Goal: Task Accomplishment & Management: Use online tool/utility

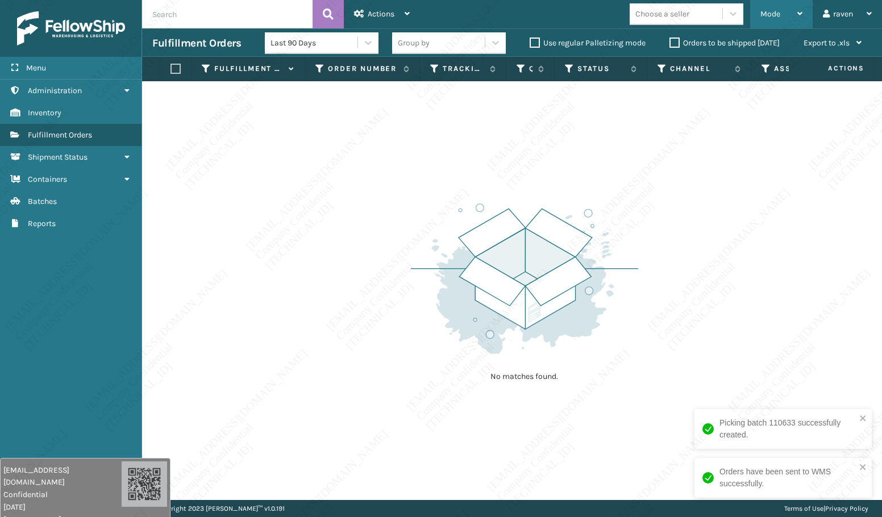
click at [771, 11] on span "Mode" at bounding box center [771, 14] width 20 height 10
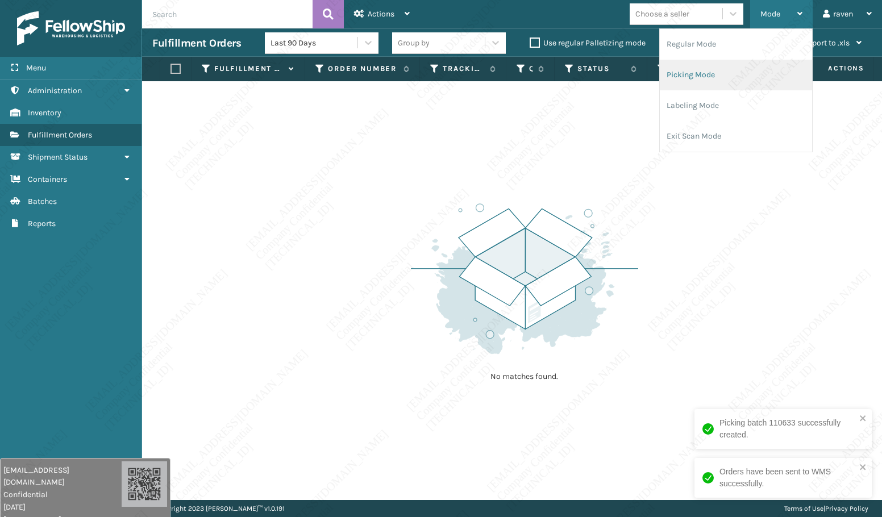
click at [707, 68] on li "Picking Mode" at bounding box center [736, 75] width 152 height 31
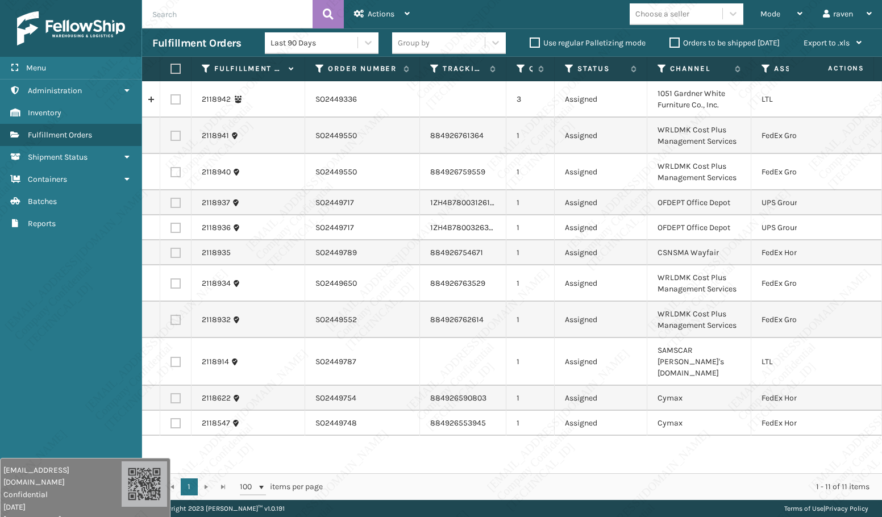
click at [111, 330] on div "Menu Administration Inventory Fulfillment Orders Shipment Status Containers Bat…" at bounding box center [71, 258] width 142 height 517
click at [777, 17] on span "Mode" at bounding box center [771, 14] width 20 height 10
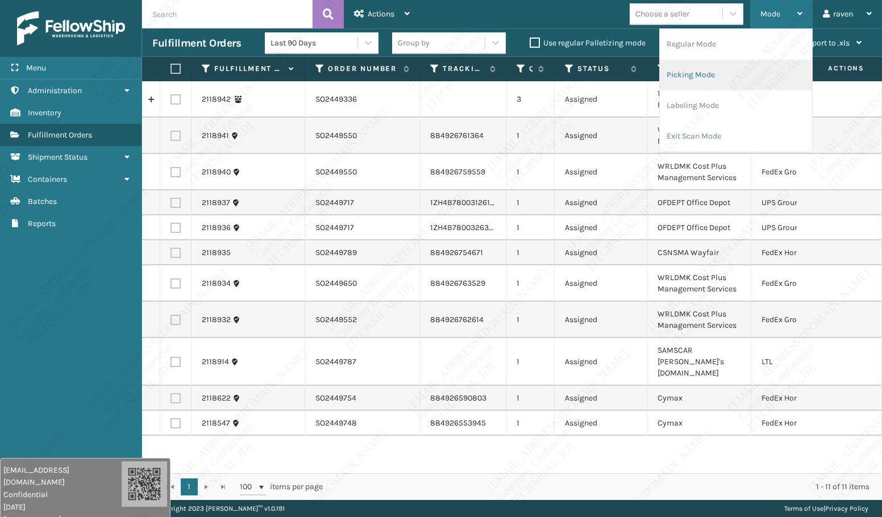
click at [730, 68] on li "Picking Mode" at bounding box center [736, 75] width 152 height 31
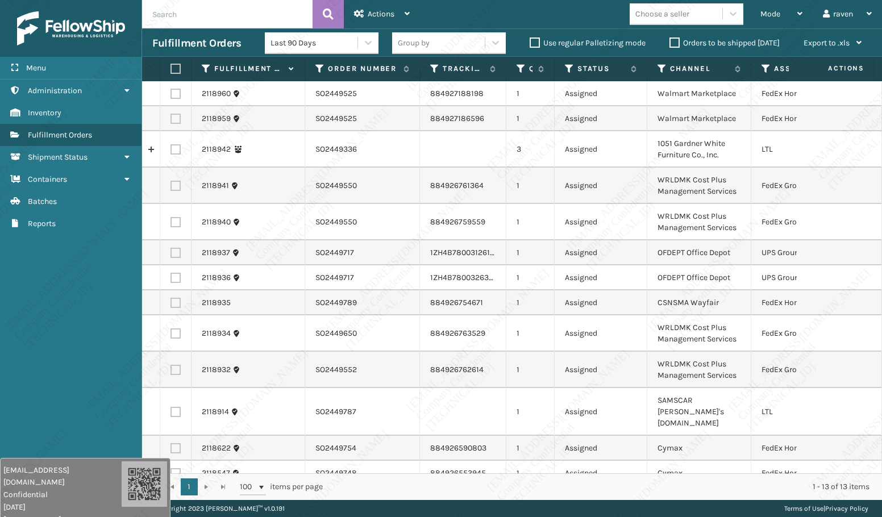
click at [767, 60] on th "Assigned Carrier Service" at bounding box center [806, 69] width 109 height 24
click at [765, 69] on icon at bounding box center [766, 69] width 9 height 10
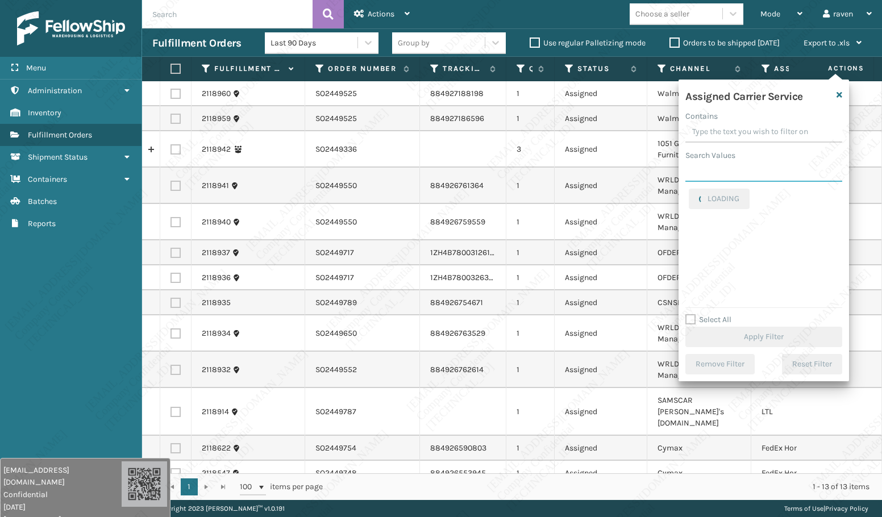
click at [713, 173] on input "Search Values" at bounding box center [764, 171] width 157 height 20
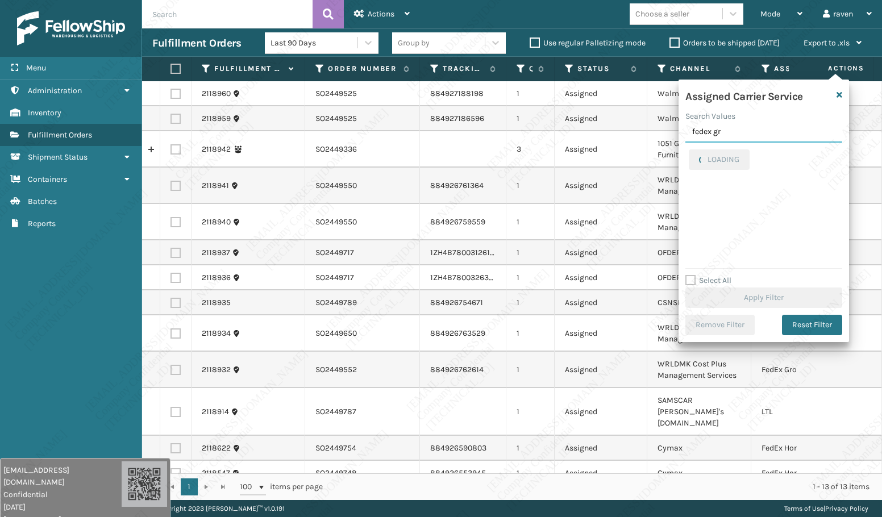
type input "fedex gr"
click at [719, 156] on label "FedEx Ground" at bounding box center [720, 156] width 63 height 10
click at [690, 156] on input "FedEx Ground" at bounding box center [689, 153] width 1 height 7
checkbox input "true"
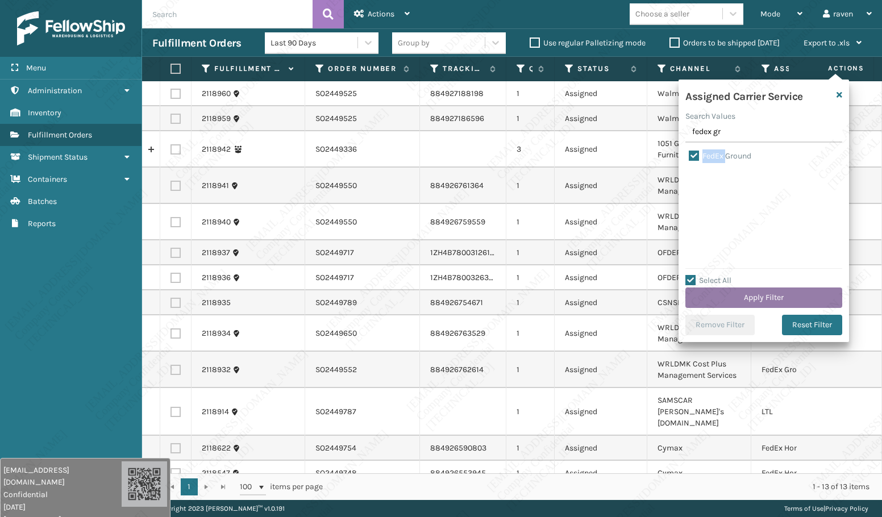
click at [782, 308] on button "Apply Filter" at bounding box center [764, 298] width 157 height 20
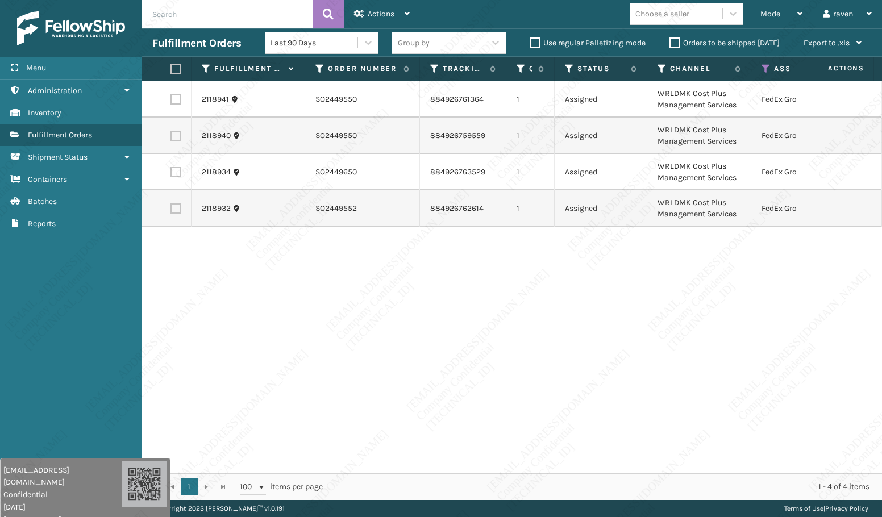
click at [175, 70] on label at bounding box center [174, 69] width 7 height 10
click at [171, 70] on input "checkbox" at bounding box center [171, 68] width 1 height 7
checkbox input "true"
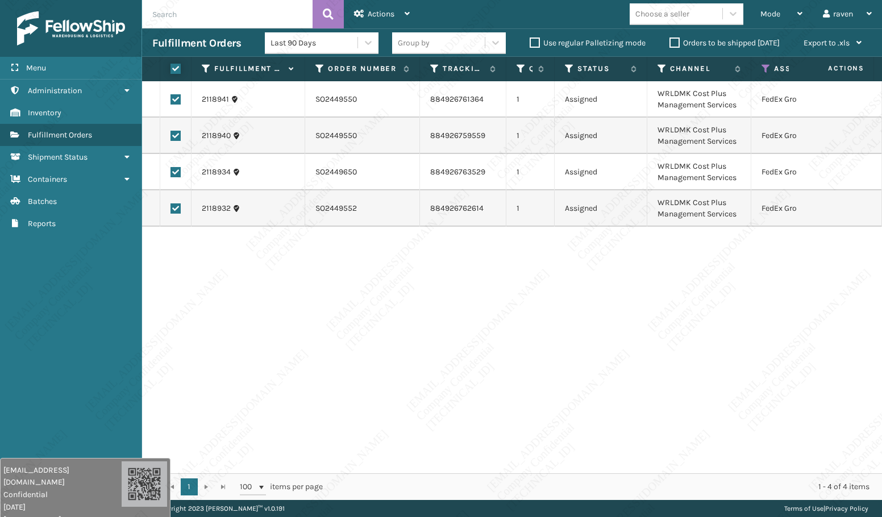
checkbox input "true"
click at [364, 24] on div "Actions" at bounding box center [382, 14] width 56 height 28
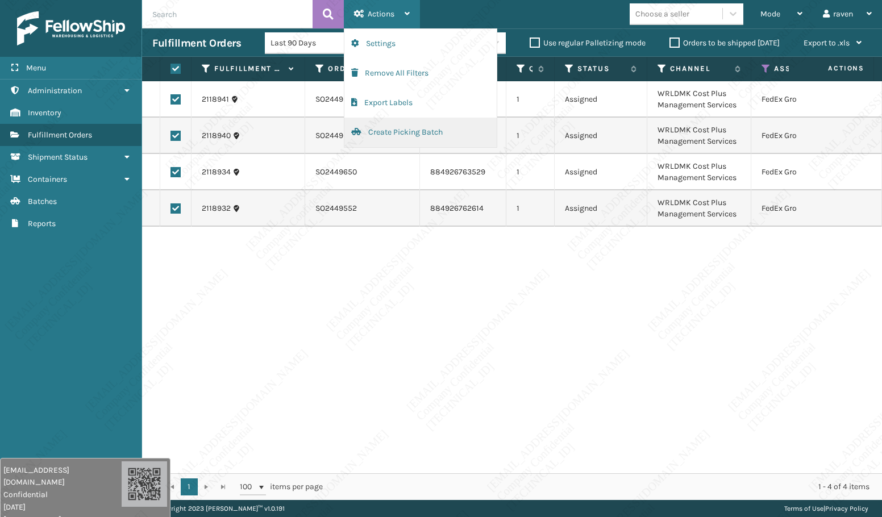
click at [382, 131] on button "Create Picking Batch" at bounding box center [421, 133] width 152 height 30
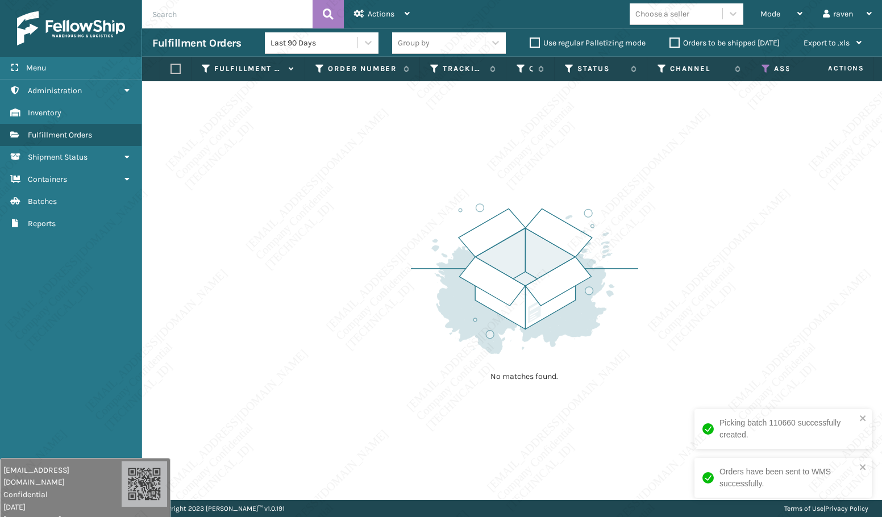
click at [765, 67] on icon at bounding box center [766, 69] width 9 height 10
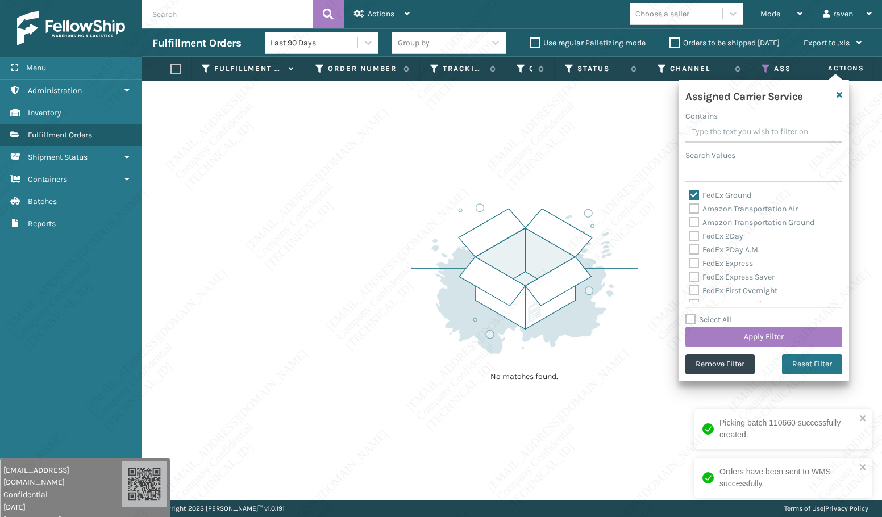
click at [702, 196] on label "FedEx Ground" at bounding box center [720, 195] width 63 height 10
click at [690, 196] on input "FedEx Ground" at bounding box center [689, 192] width 1 height 7
checkbox input "false"
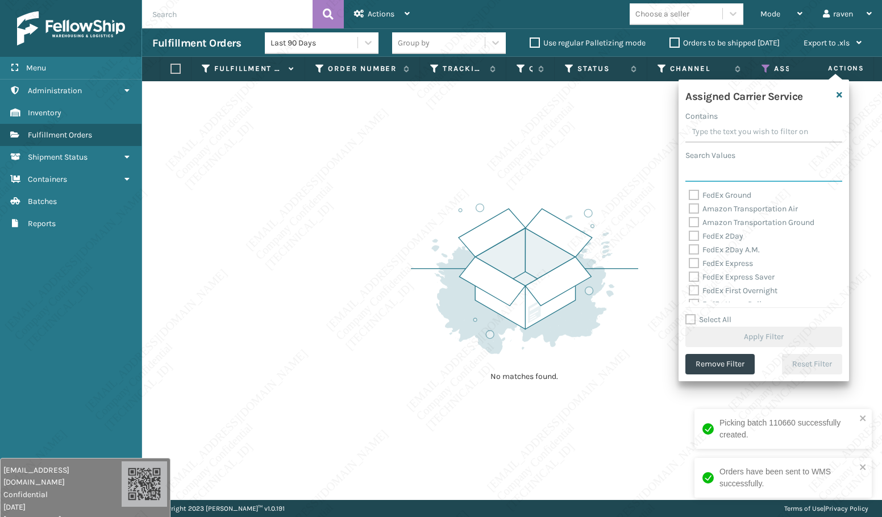
click at [721, 176] on input "Search Values" at bounding box center [764, 171] width 157 height 20
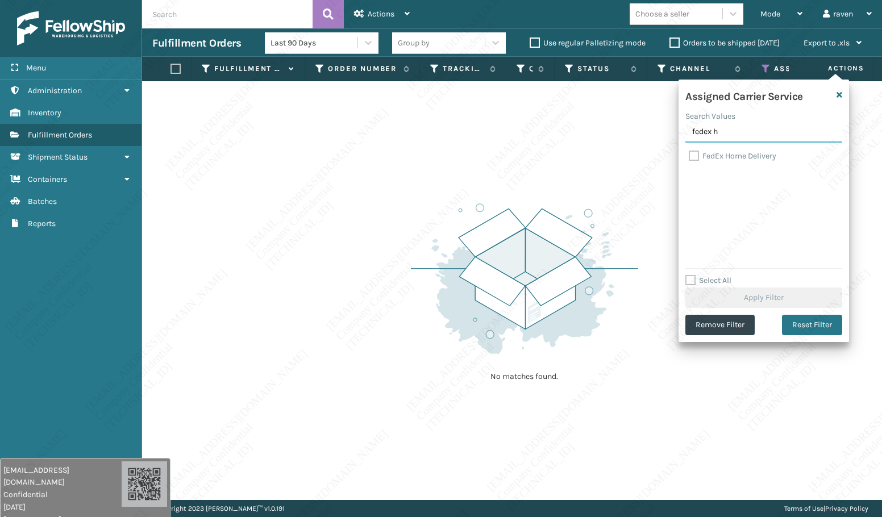
type input "fedex h"
click at [741, 154] on label "FedEx Home Delivery" at bounding box center [733, 156] width 88 height 10
click at [690, 154] on input "FedEx Home Delivery" at bounding box center [689, 153] width 1 height 7
checkbox input "true"
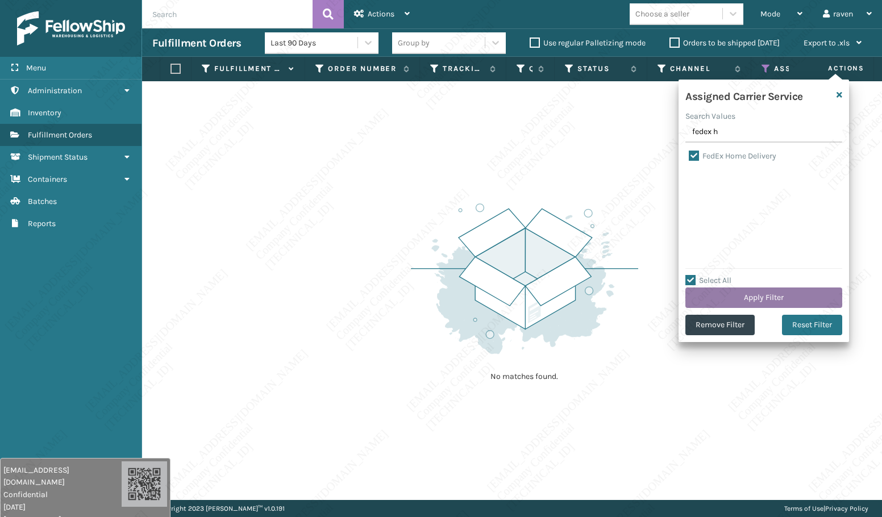
click at [791, 300] on button "Apply Filter" at bounding box center [764, 298] width 157 height 20
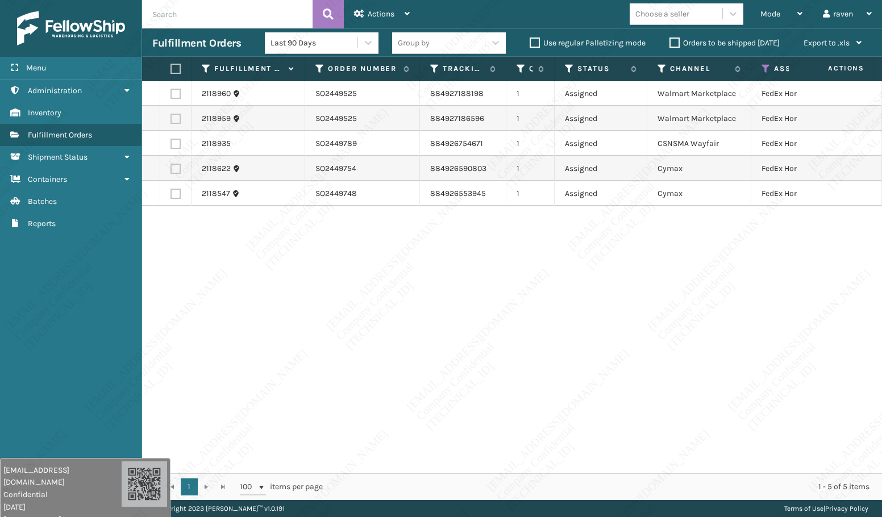
click at [177, 65] on label at bounding box center [174, 69] width 7 height 10
click at [171, 65] on input "checkbox" at bounding box center [171, 68] width 1 height 7
checkbox input "true"
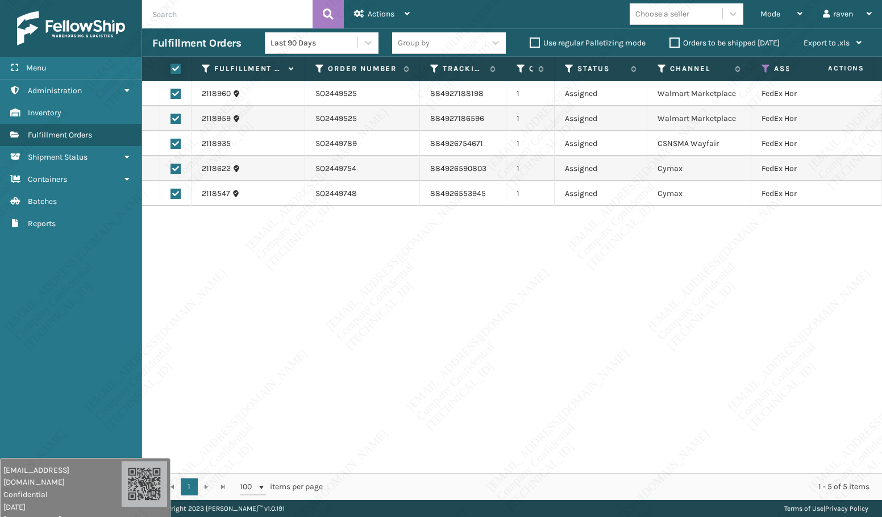
checkbox input "true"
click at [380, 25] on div "Actions" at bounding box center [382, 14] width 56 height 28
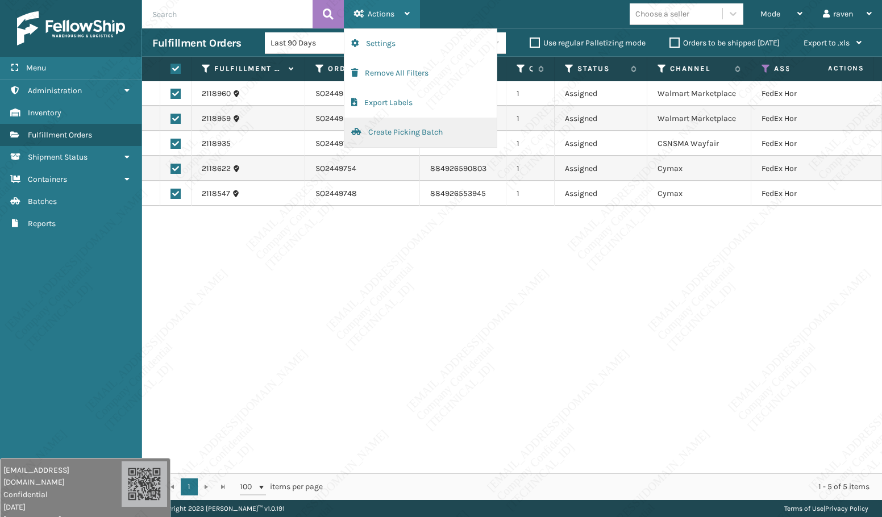
click at [382, 127] on button "Create Picking Batch" at bounding box center [421, 133] width 152 height 30
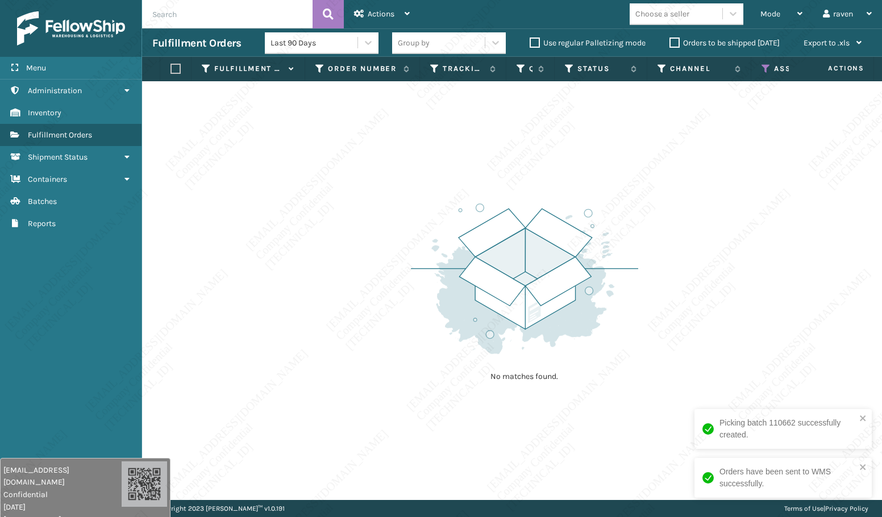
click at [766, 68] on icon at bounding box center [766, 69] width 9 height 10
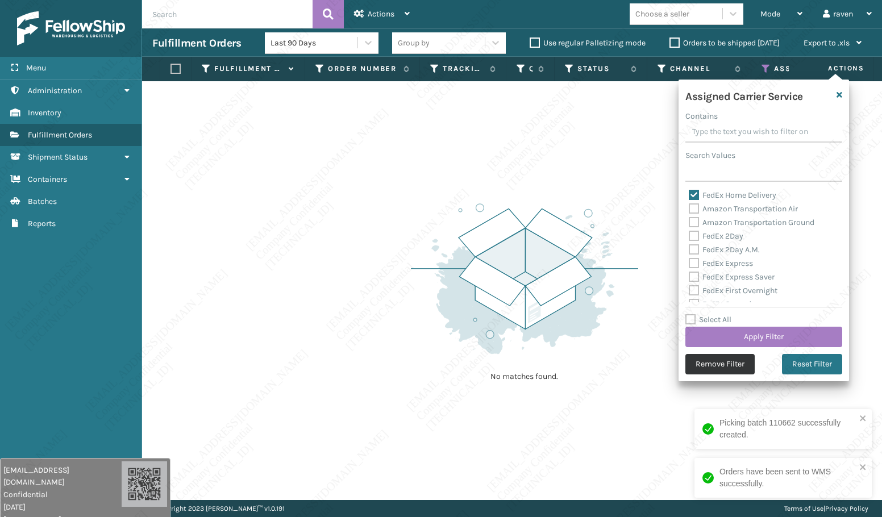
click at [726, 361] on button "Remove Filter" at bounding box center [720, 364] width 69 height 20
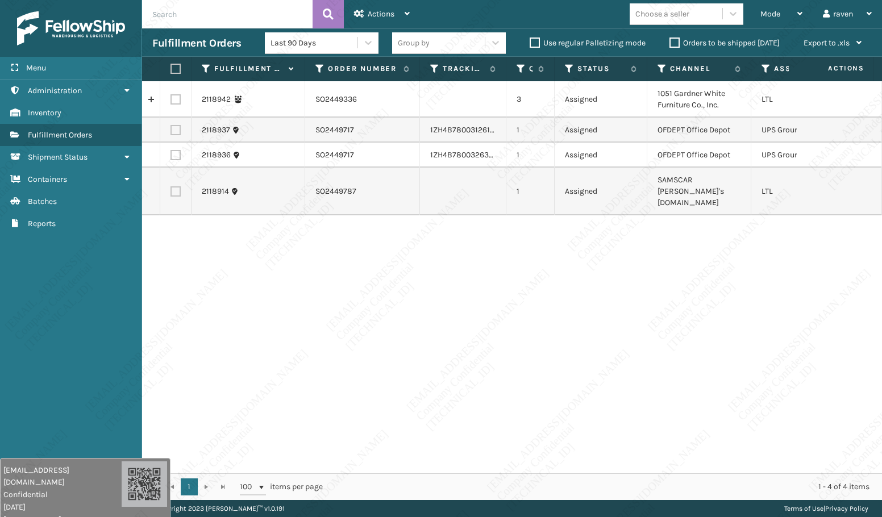
click at [175, 128] on label at bounding box center [176, 130] width 10 height 10
click at [171, 128] on input "checkbox" at bounding box center [171, 128] width 1 height 7
checkbox input "true"
click at [175, 151] on label at bounding box center [176, 155] width 10 height 10
click at [171, 151] on input "checkbox" at bounding box center [171, 153] width 1 height 7
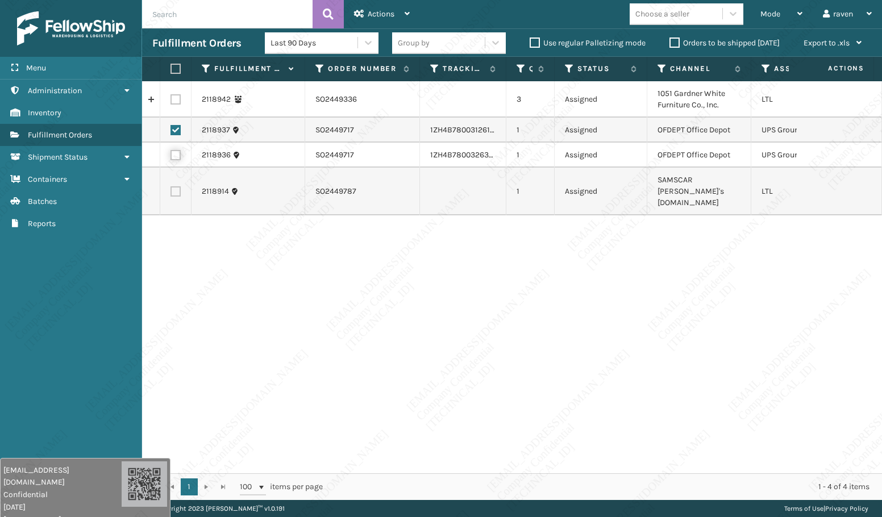
checkbox input "true"
click at [378, 17] on span "Actions" at bounding box center [381, 14] width 27 height 10
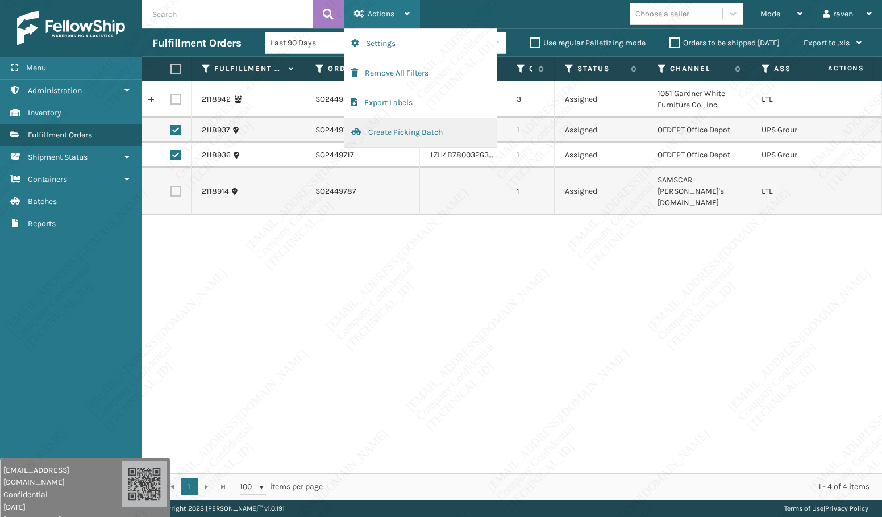
click at [400, 132] on button "Create Picking Batch" at bounding box center [421, 133] width 152 height 30
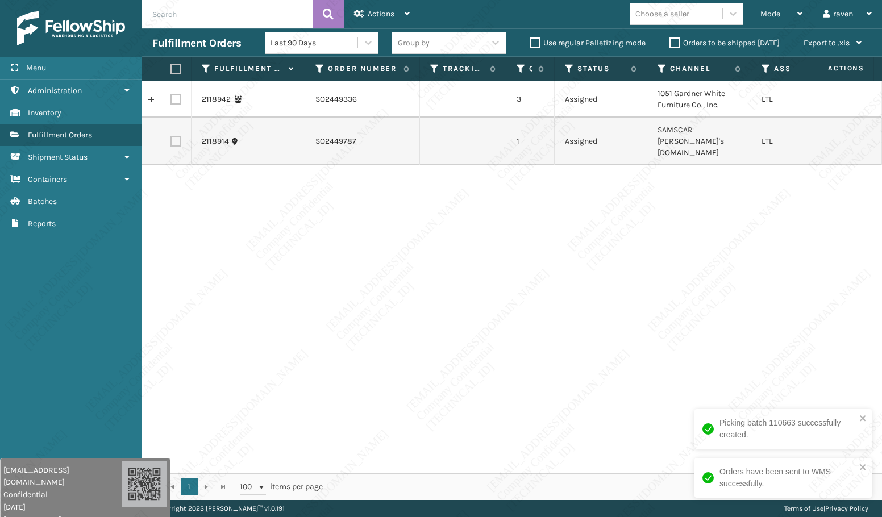
drag, startPoint x: 724, startPoint y: 301, endPoint x: 731, endPoint y: 279, distance: 23.2
click at [724, 301] on div "2118942 SO2449336 3 Assigned 1051 Gardner White Furniture Co., Inc. LTL 2118914…" at bounding box center [512, 277] width 740 height 392
copy td "[PERSON_NAME]'s [DOMAIN_NAME]"
drag, startPoint x: 694, startPoint y: 131, endPoint x: 702, endPoint y: 145, distance: 15.8
click at [702, 145] on td "SAMSCAR [PERSON_NAME]'s [DOMAIN_NAME]" at bounding box center [700, 142] width 104 height 48
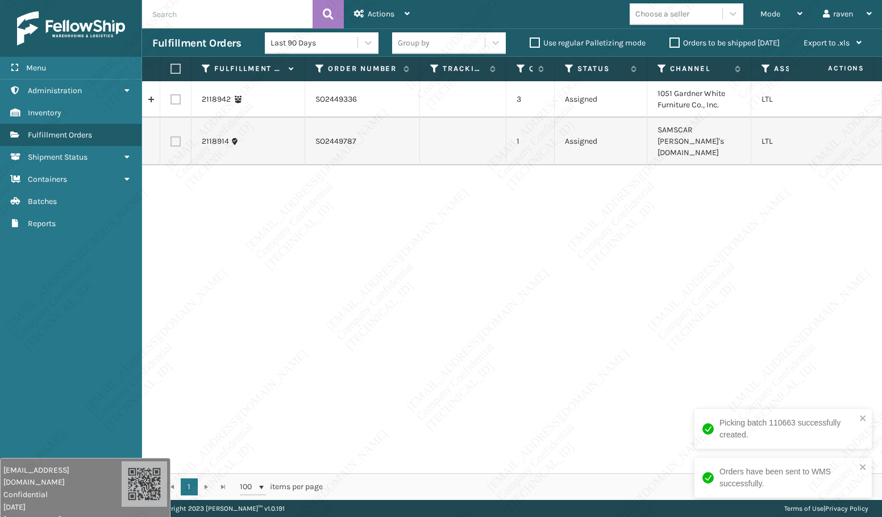
drag, startPoint x: 708, startPoint y: 176, endPoint x: 693, endPoint y: 139, distance: 40.0
click at [708, 176] on div "2118942 SO2449336 3 Assigned 1051 Gardner White Furniture Co., Inc. LTL 2118914…" at bounding box center [512, 277] width 740 height 392
drag, startPoint x: 695, startPoint y: 130, endPoint x: 702, endPoint y: 155, distance: 26.5
click at [702, 155] on div "2118942 SO2449336 3 Assigned 1051 Gardner White Furniture Co., Inc. LTL 2118914…" at bounding box center [512, 277] width 740 height 392
copy table "2118942 SO2449336 3 Assigned 1051 Gardner White Furniture Co., Inc. LTL 2118914…"
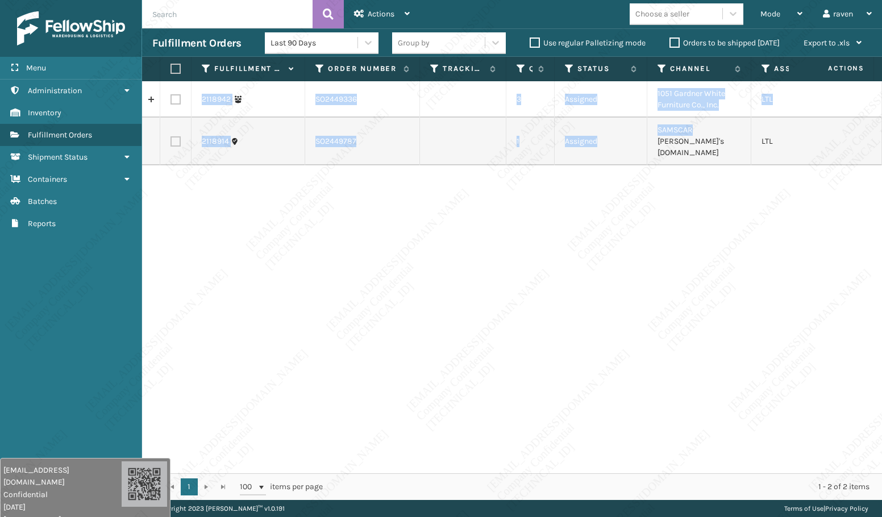
click at [710, 163] on div "2118942 SO2449336 3 Assigned 1051 Gardner White Furniture Co., Inc. LTL 2118914…" at bounding box center [512, 277] width 740 height 392
drag, startPoint x: 697, startPoint y: 130, endPoint x: 699, endPoint y: 139, distance: 8.8
click at [699, 139] on td "SAMSCAR [PERSON_NAME]'s [DOMAIN_NAME]" at bounding box center [700, 142] width 104 height 48
click at [176, 138] on label at bounding box center [176, 141] width 10 height 10
click at [171, 138] on input "checkbox" at bounding box center [171, 139] width 1 height 7
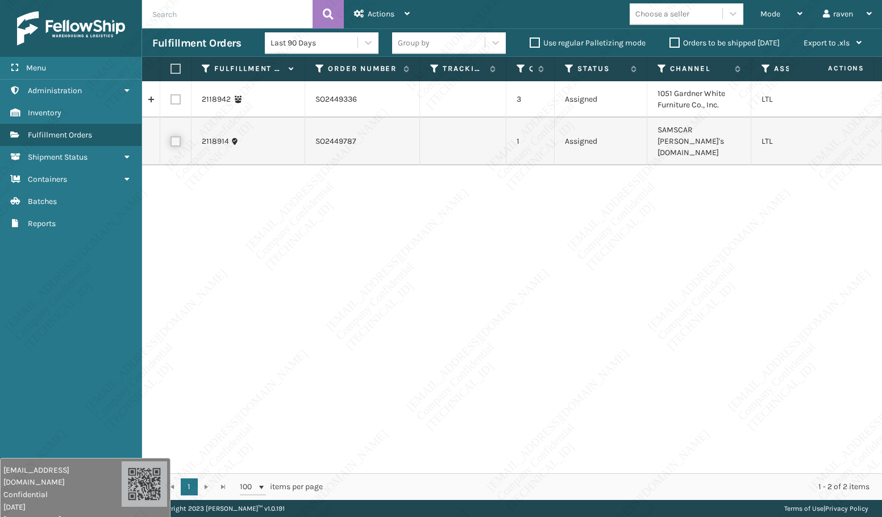
checkbox input "true"
click at [378, 18] on span "Actions" at bounding box center [381, 14] width 27 height 10
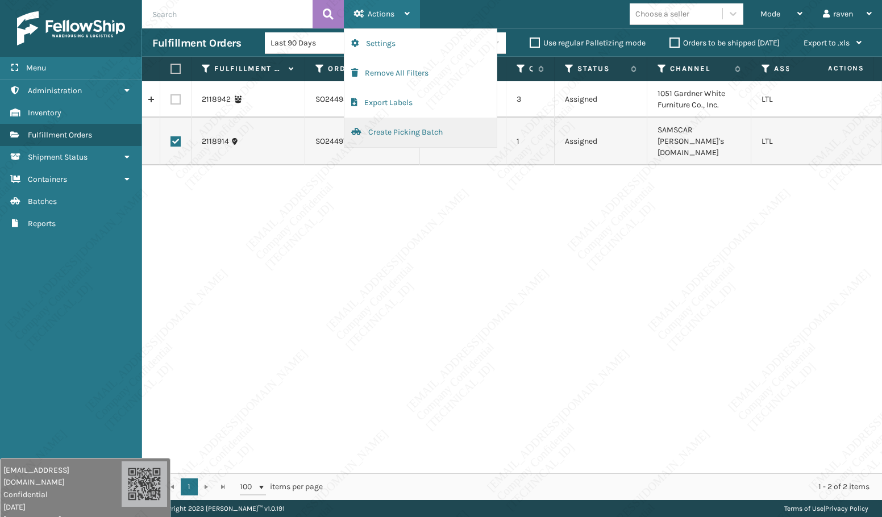
click at [414, 129] on button "Create Picking Batch" at bounding box center [421, 133] width 152 height 30
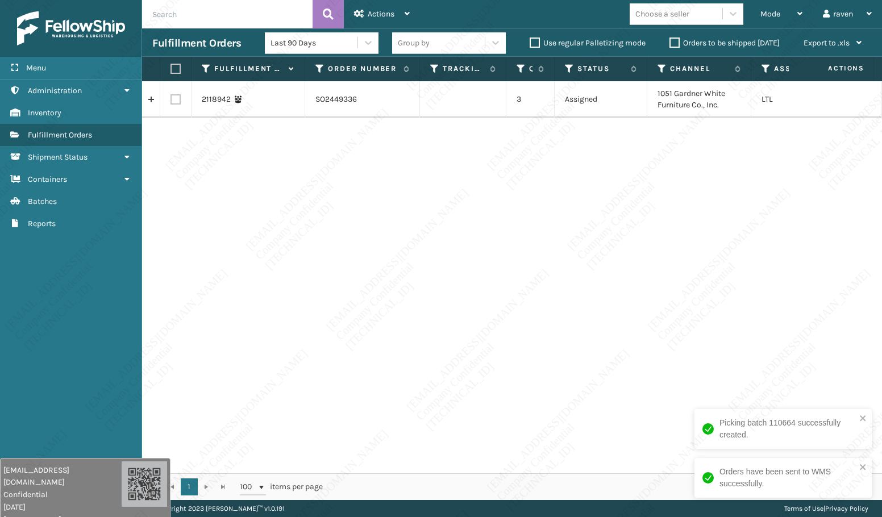
click at [678, 224] on div "2118942 SO2449336 3 Assigned 1051 Gardner White Furniture Co., Inc. LTL" at bounding box center [512, 277] width 740 height 392
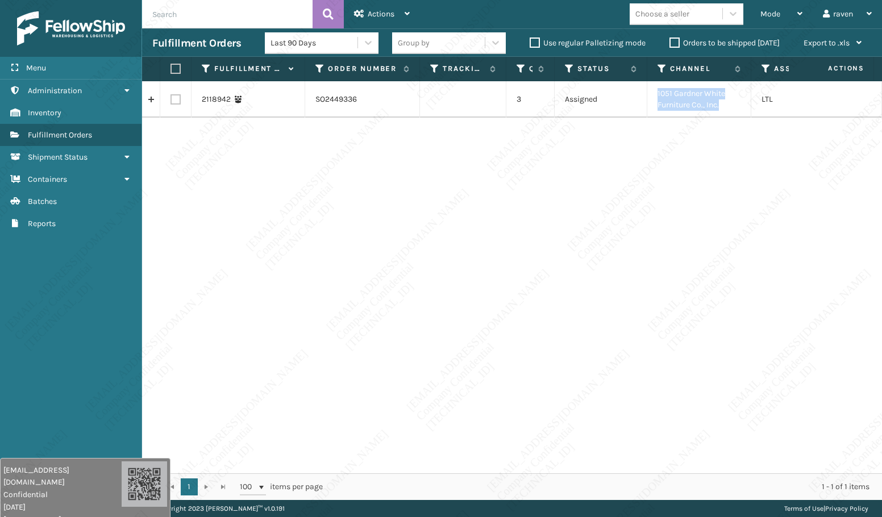
drag, startPoint x: 725, startPoint y: 107, endPoint x: 659, endPoint y: 91, distance: 67.9
click at [659, 91] on td "1051 Gardner White Furniture Co., Inc." at bounding box center [700, 99] width 104 height 36
copy td "1051 Gardner White Furniture Co., Inc."
click at [177, 71] on label at bounding box center [174, 69] width 7 height 10
click at [171, 71] on input "checkbox" at bounding box center [171, 68] width 1 height 7
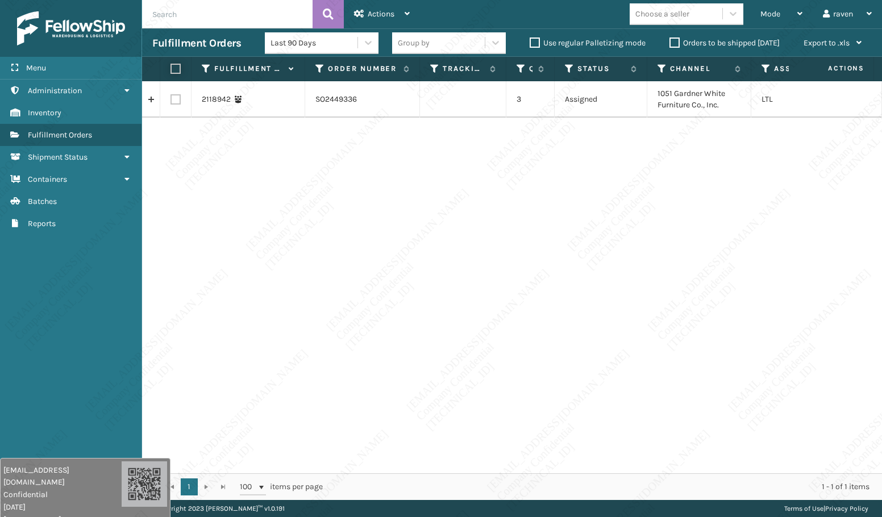
checkbox input "true"
click at [391, 9] on span "Actions" at bounding box center [381, 14] width 27 height 10
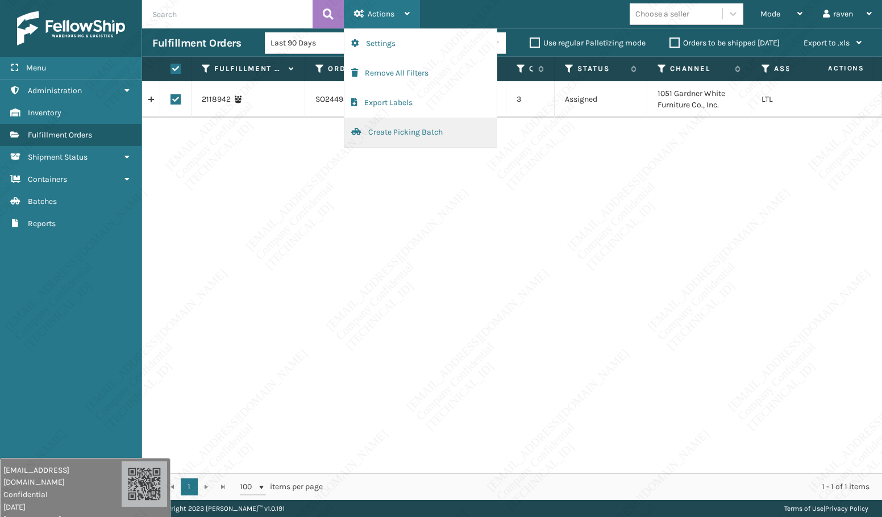
click at [417, 127] on button "Create Picking Batch" at bounding box center [421, 133] width 152 height 30
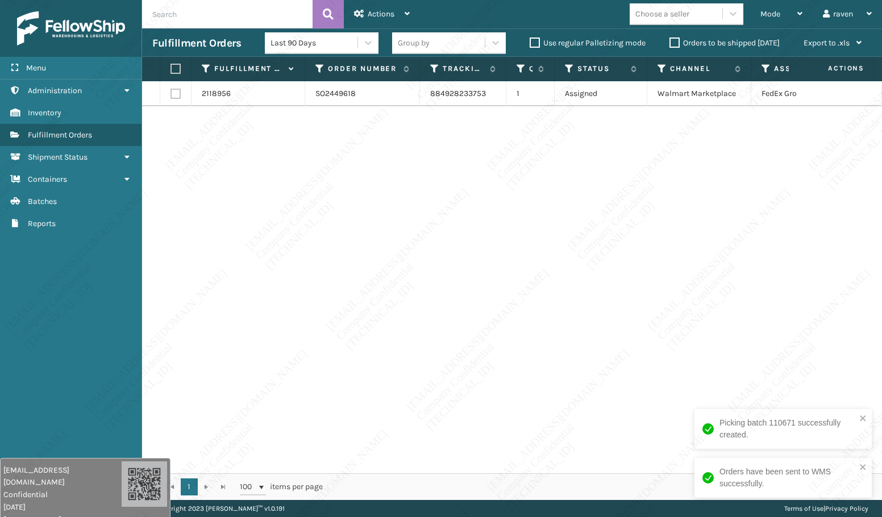
click at [174, 67] on label at bounding box center [174, 69] width 7 height 10
click at [171, 67] on input "checkbox" at bounding box center [171, 68] width 1 height 7
checkbox input "true"
drag, startPoint x: 378, startPoint y: 13, endPoint x: 378, endPoint y: 43, distance: 29.6
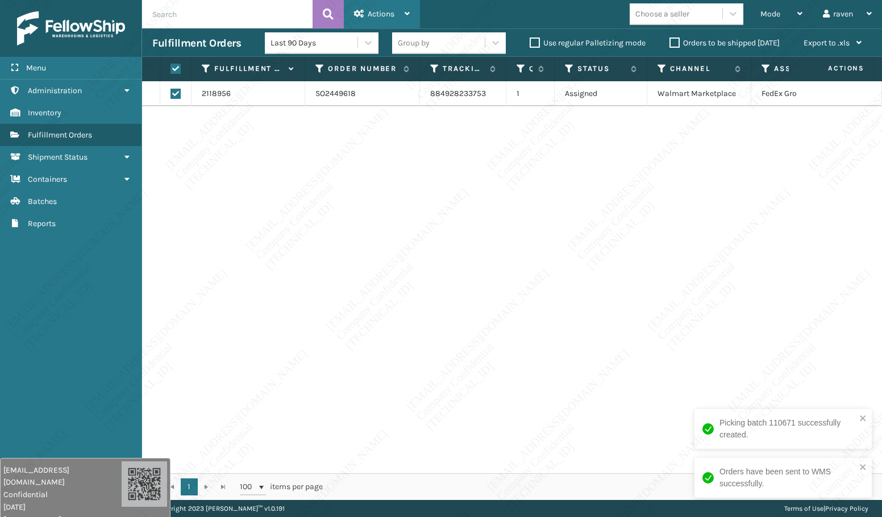
click at [378, 13] on span "Actions" at bounding box center [381, 14] width 27 height 10
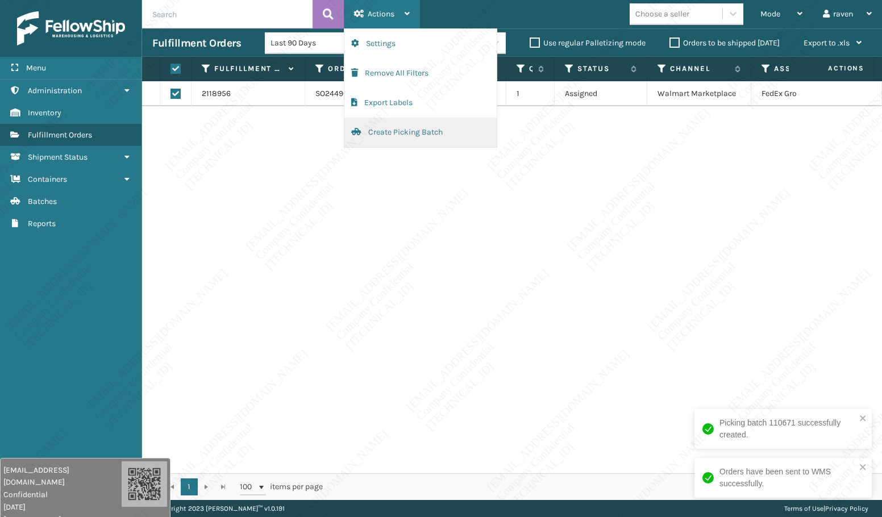
click at [370, 131] on button "Create Picking Batch" at bounding box center [421, 133] width 152 height 30
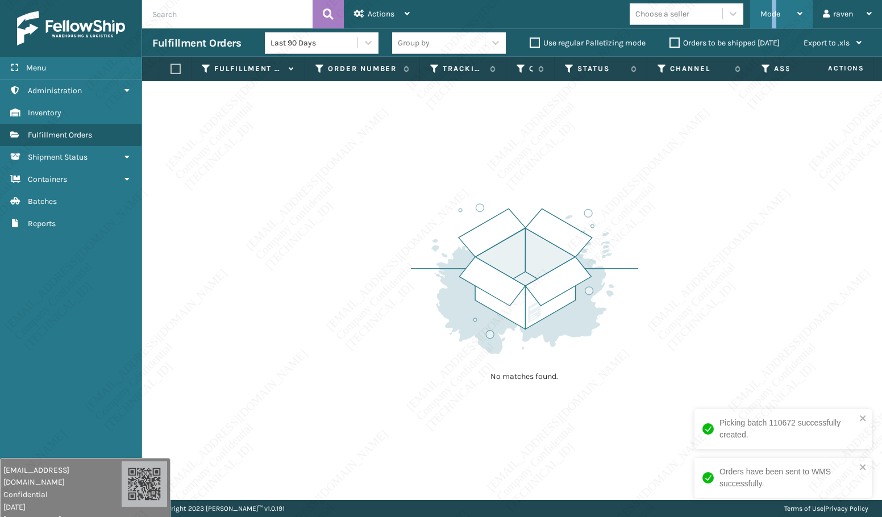
click at [775, 15] on span "Mode" at bounding box center [771, 14] width 20 height 10
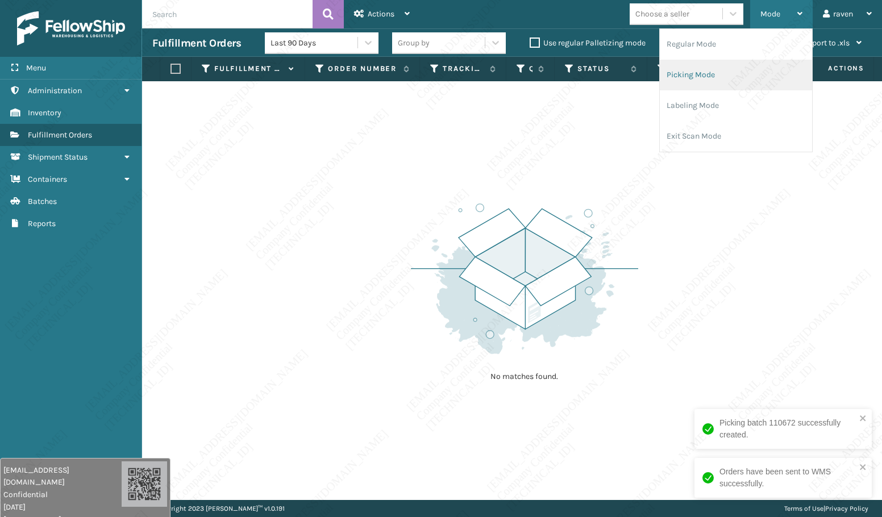
click at [736, 67] on li "Picking Mode" at bounding box center [736, 75] width 152 height 31
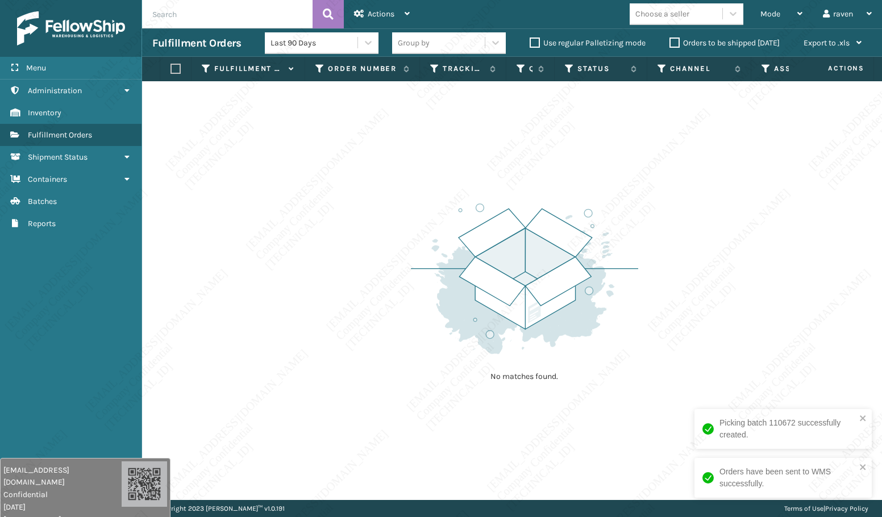
click at [207, 209] on div "No matches found." at bounding box center [512, 290] width 740 height 419
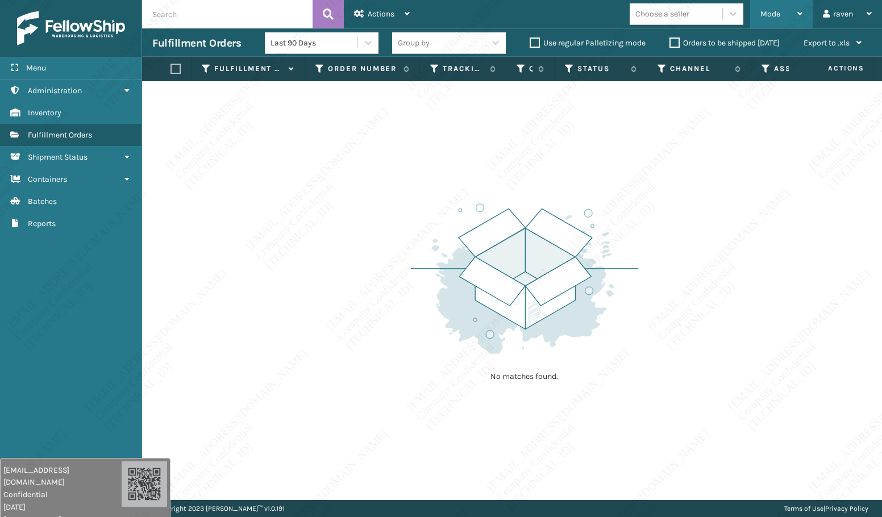
click at [763, 16] on span "Mode" at bounding box center [771, 14] width 20 height 10
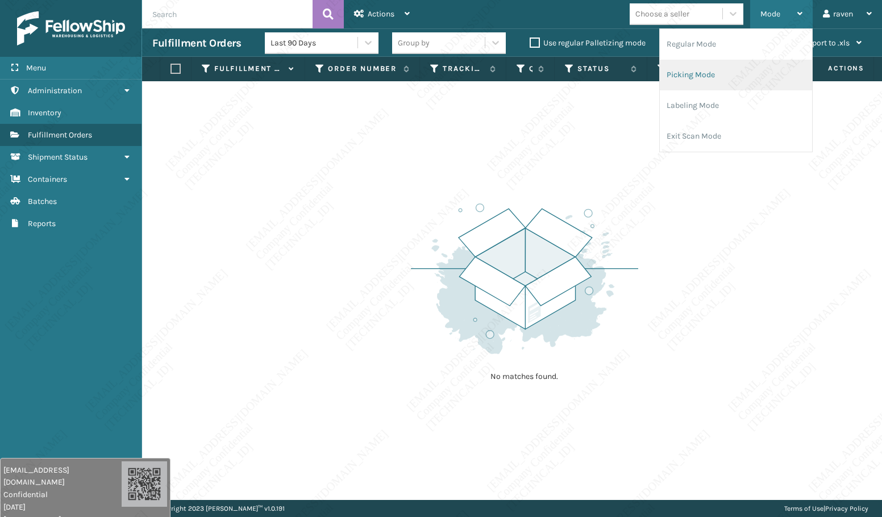
click at [707, 85] on li "Picking Mode" at bounding box center [736, 75] width 152 height 31
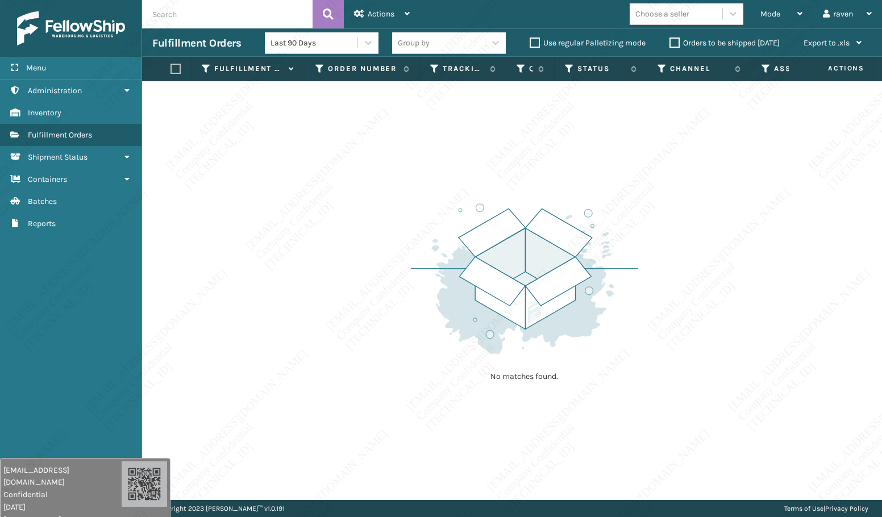
click at [371, 234] on div "No matches found." at bounding box center [512, 290] width 740 height 419
click at [363, 232] on div "No matches found." at bounding box center [512, 290] width 740 height 419
click at [340, 196] on div "No matches found." at bounding box center [512, 290] width 740 height 419
click at [331, 195] on div "No matches found." at bounding box center [512, 290] width 740 height 419
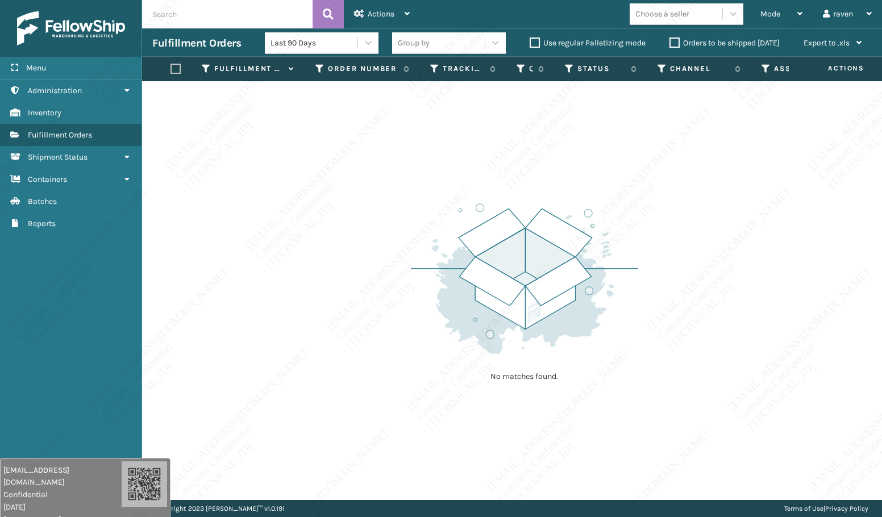
click at [331, 194] on div "No matches found." at bounding box center [512, 290] width 740 height 419
click at [306, 192] on div "No matches found." at bounding box center [512, 290] width 740 height 419
click at [309, 194] on div "No matches found." at bounding box center [512, 290] width 740 height 419
click at [310, 197] on div "No matches found." at bounding box center [512, 290] width 740 height 419
click at [310, 198] on div "No matches found." at bounding box center [512, 290] width 740 height 419
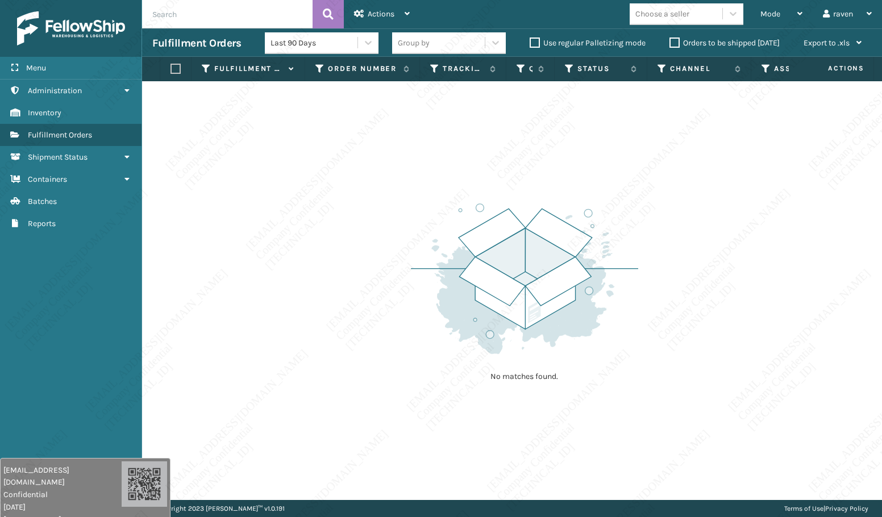
click at [310, 201] on div "No matches found." at bounding box center [512, 290] width 740 height 419
click at [312, 202] on div "No matches found." at bounding box center [512, 290] width 740 height 419
click at [313, 204] on div "No matches found." at bounding box center [512, 290] width 740 height 419
click at [313, 210] on div "No matches found." at bounding box center [512, 290] width 740 height 419
click at [322, 204] on div "No matches found." at bounding box center [512, 290] width 740 height 419
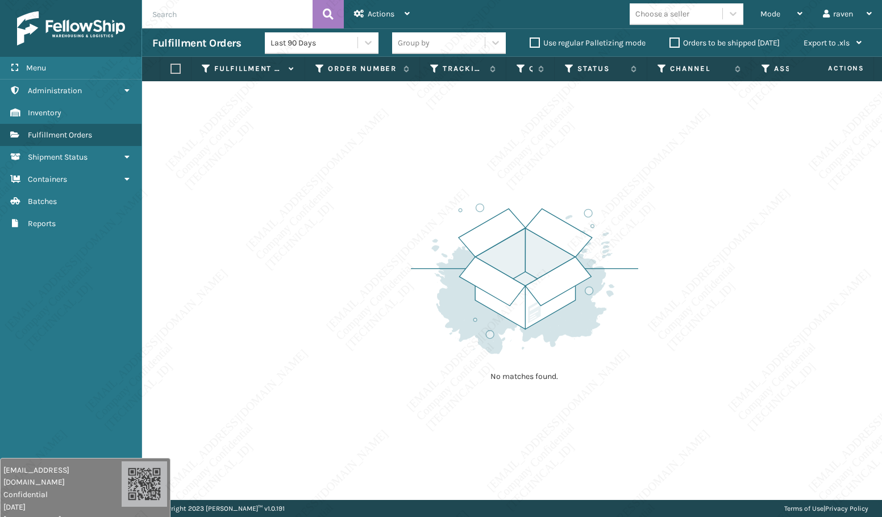
click at [324, 209] on div "No matches found." at bounding box center [512, 290] width 740 height 419
click at [324, 210] on div "No matches found." at bounding box center [512, 290] width 740 height 419
click at [322, 212] on div "No matches found." at bounding box center [512, 290] width 740 height 419
click at [321, 213] on div "No matches found." at bounding box center [512, 290] width 740 height 419
click at [322, 214] on div "No matches found." at bounding box center [512, 290] width 740 height 419
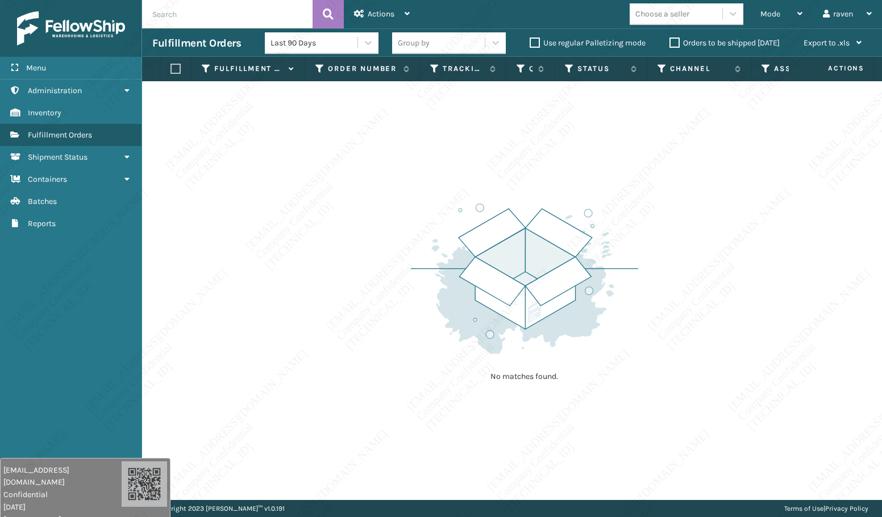
click at [318, 219] on div "No matches found." at bounding box center [512, 290] width 740 height 419
click at [319, 219] on div "No matches found." at bounding box center [512, 290] width 740 height 419
click at [321, 221] on div "No matches found." at bounding box center [512, 290] width 740 height 419
click at [328, 219] on div "No matches found." at bounding box center [512, 290] width 740 height 419
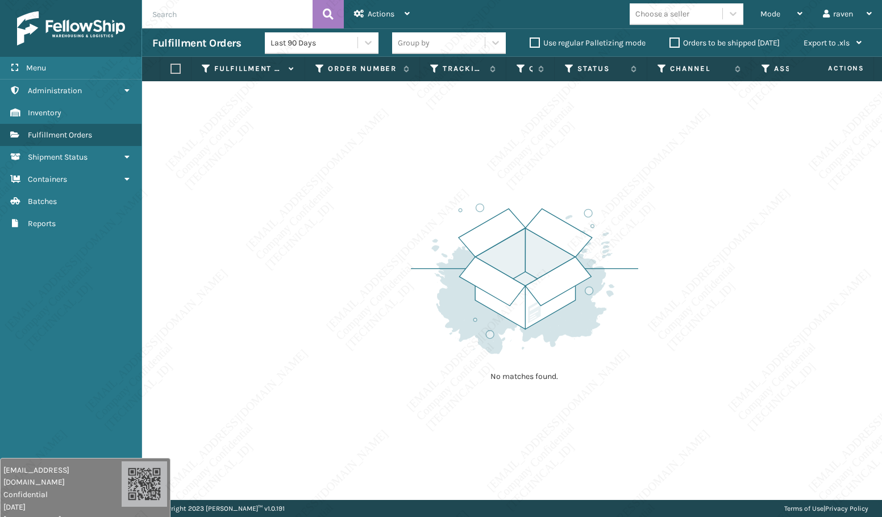
click at [328, 219] on div "No matches found." at bounding box center [512, 290] width 740 height 419
click at [330, 219] on div "No matches found." at bounding box center [512, 290] width 740 height 419
click at [341, 214] on div "No matches found." at bounding box center [512, 290] width 740 height 419
drag, startPoint x: 769, startPoint y: 19, endPoint x: 779, endPoint y: 26, distance: 11.8
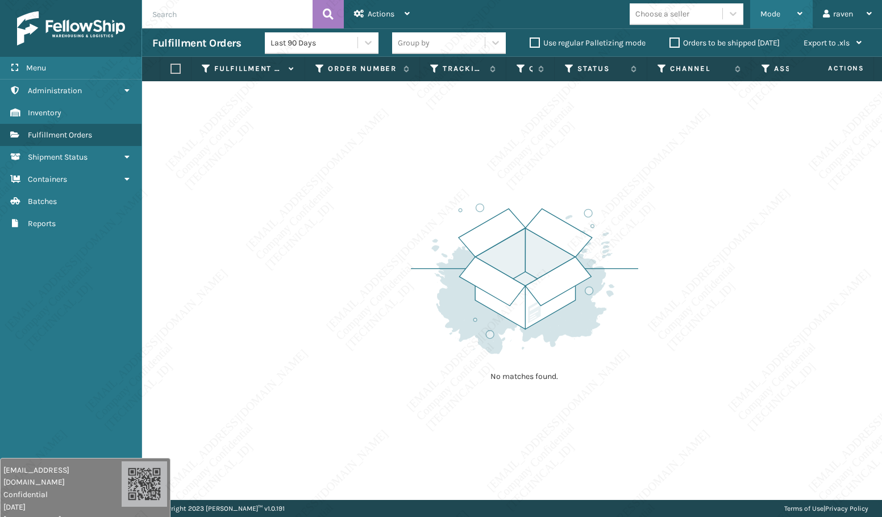
click at [770, 19] on div "Mode" at bounding box center [782, 14] width 42 height 28
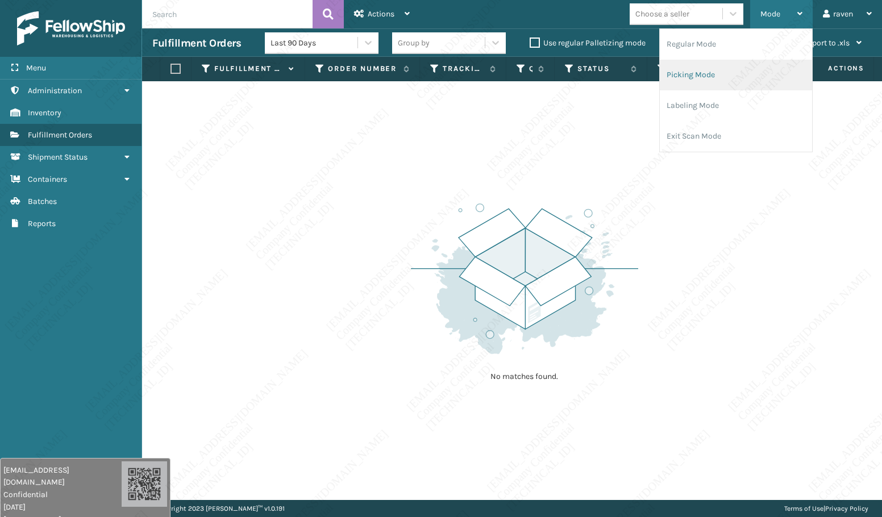
click at [739, 73] on li "Picking Mode" at bounding box center [736, 75] width 152 height 31
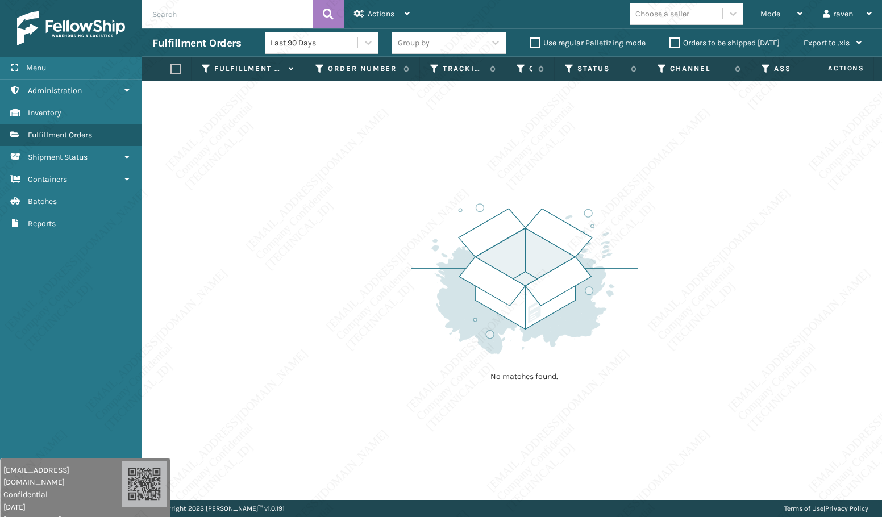
click at [486, 310] on img at bounding box center [524, 279] width 227 height 158
click at [775, 11] on span "Mode" at bounding box center [771, 14] width 20 height 10
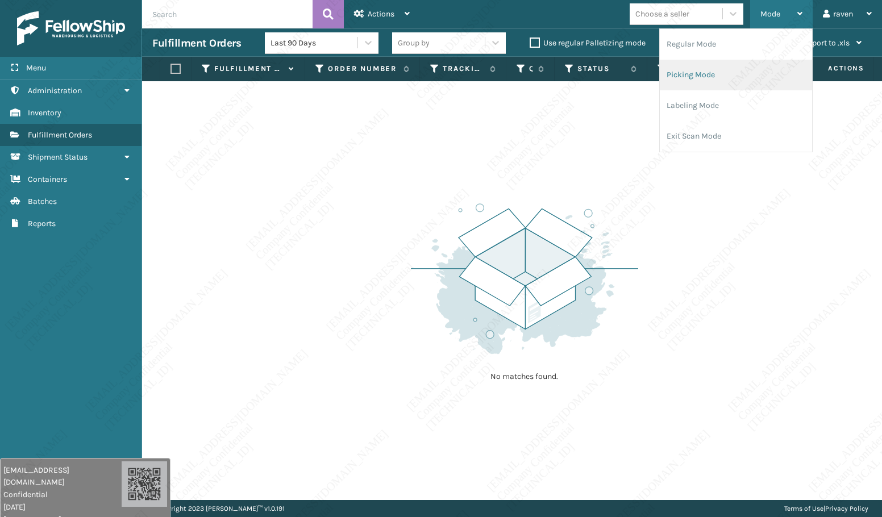
click at [712, 71] on li "Picking Mode" at bounding box center [736, 75] width 152 height 31
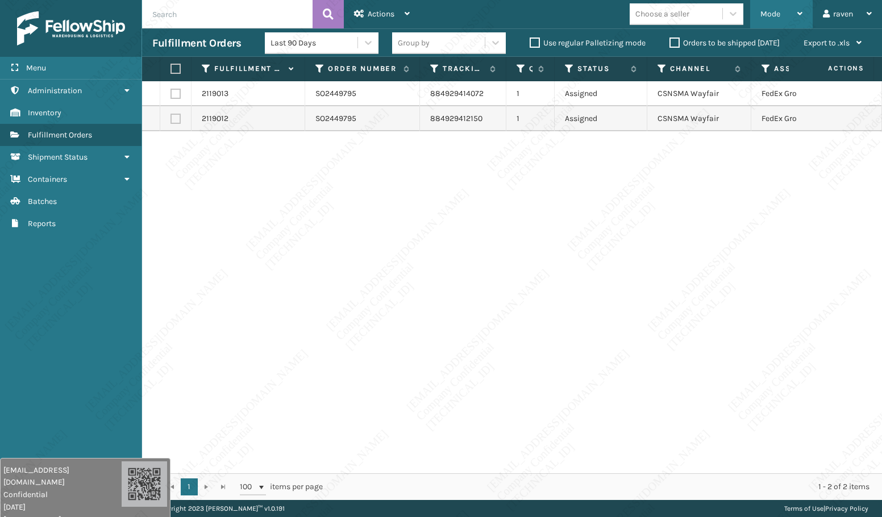
click at [755, 20] on div "Mode Regular Mode Picking Mode Labeling Mode Exit Scan Mode" at bounding box center [782, 14] width 63 height 28
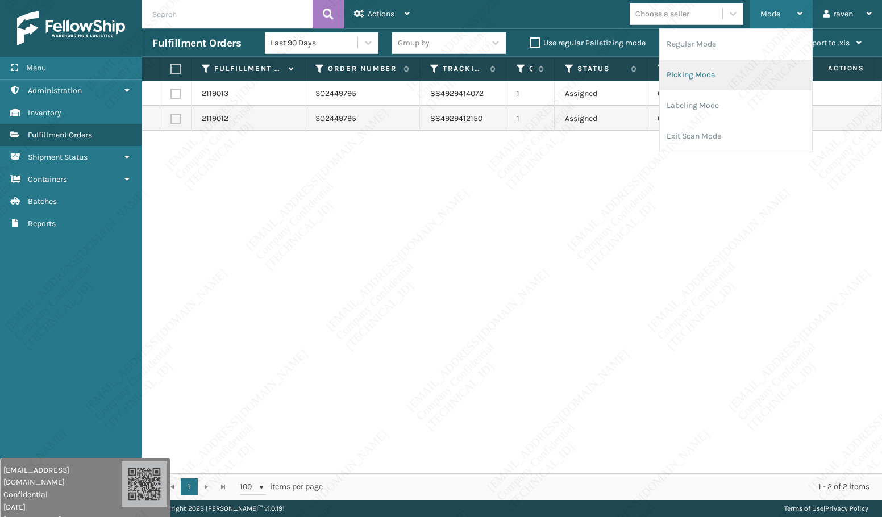
click at [738, 74] on li "Picking Mode" at bounding box center [736, 75] width 152 height 31
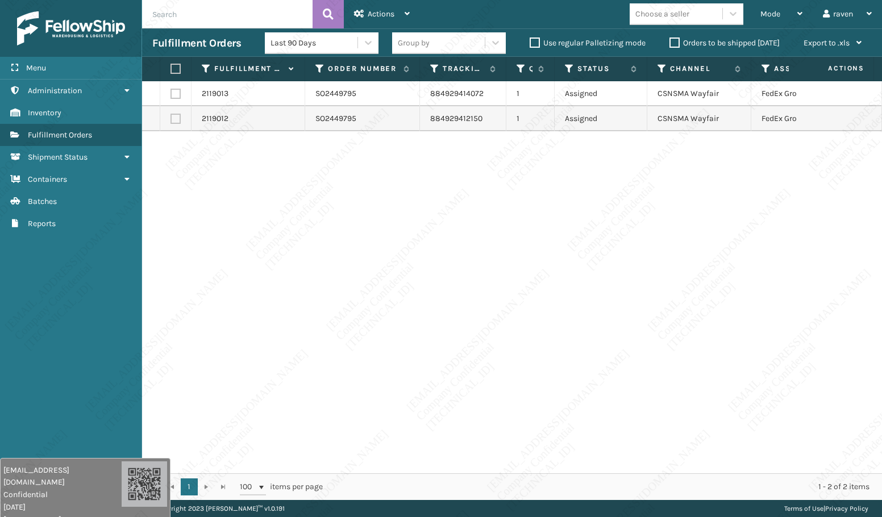
click at [168, 70] on th at bounding box center [175, 69] width 31 height 24
click at [175, 68] on label at bounding box center [174, 69] width 7 height 10
click at [171, 68] on input "checkbox" at bounding box center [171, 68] width 1 height 7
checkbox input "true"
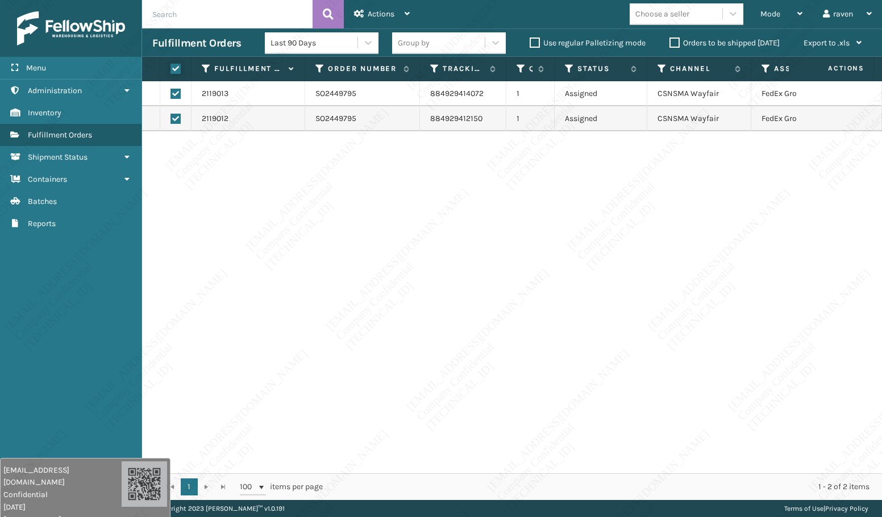
checkbox input "true"
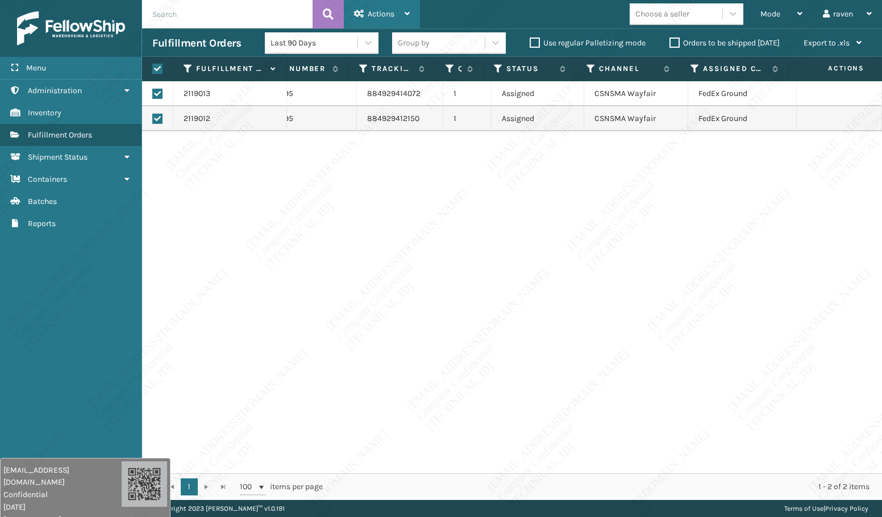
click at [367, 15] on div "Actions" at bounding box center [382, 14] width 56 height 28
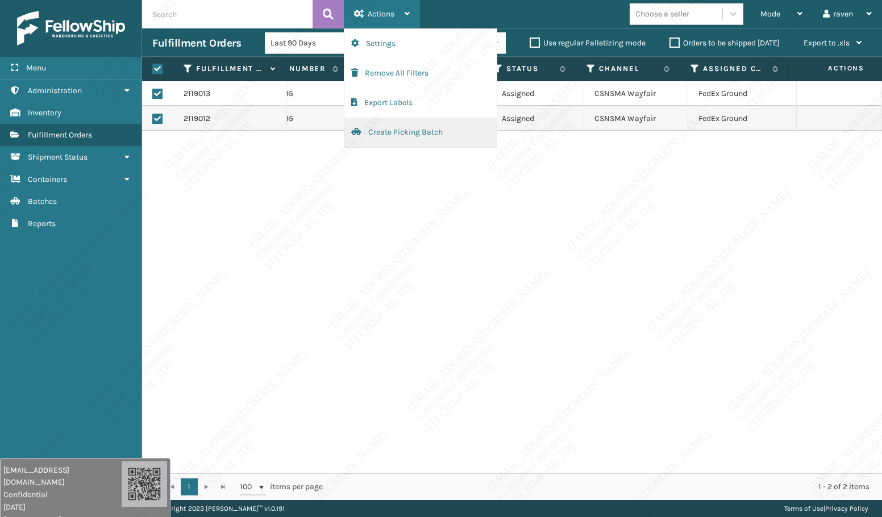
click at [381, 128] on button "Create Picking Batch" at bounding box center [421, 133] width 152 height 30
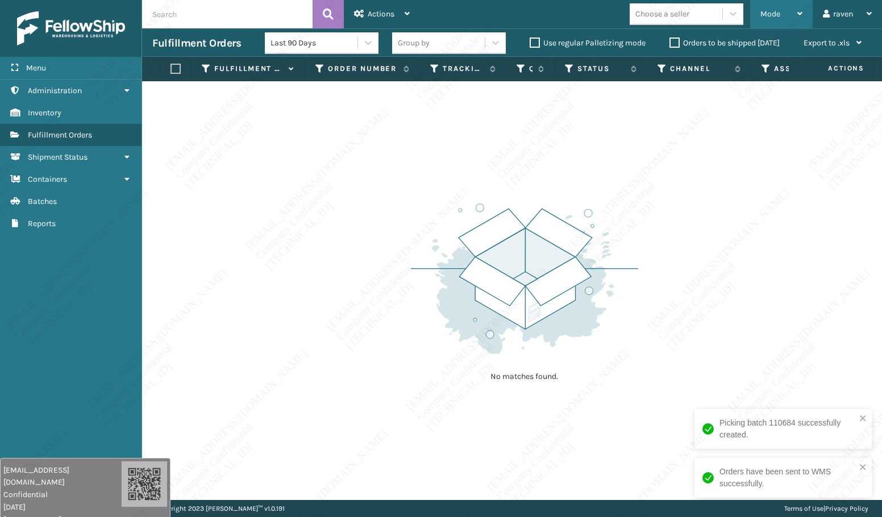
click at [766, 11] on span "Mode" at bounding box center [771, 14] width 20 height 10
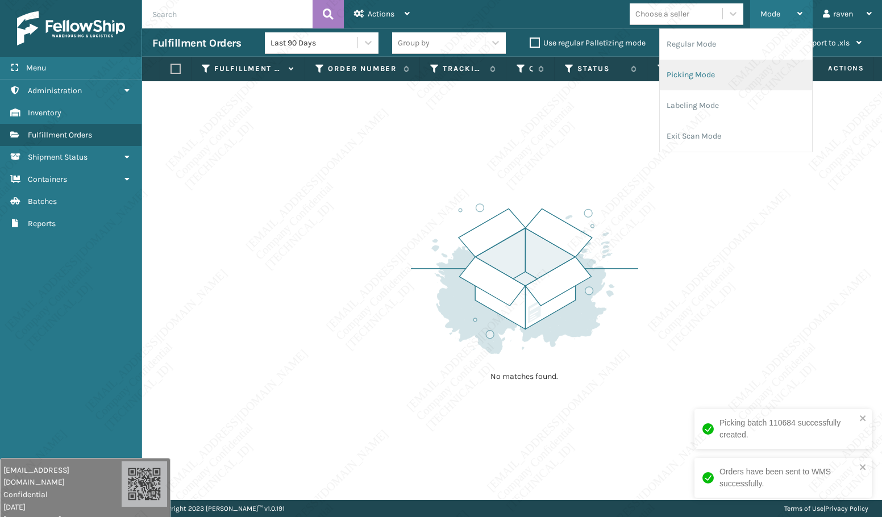
click at [710, 77] on li "Picking Mode" at bounding box center [736, 75] width 152 height 31
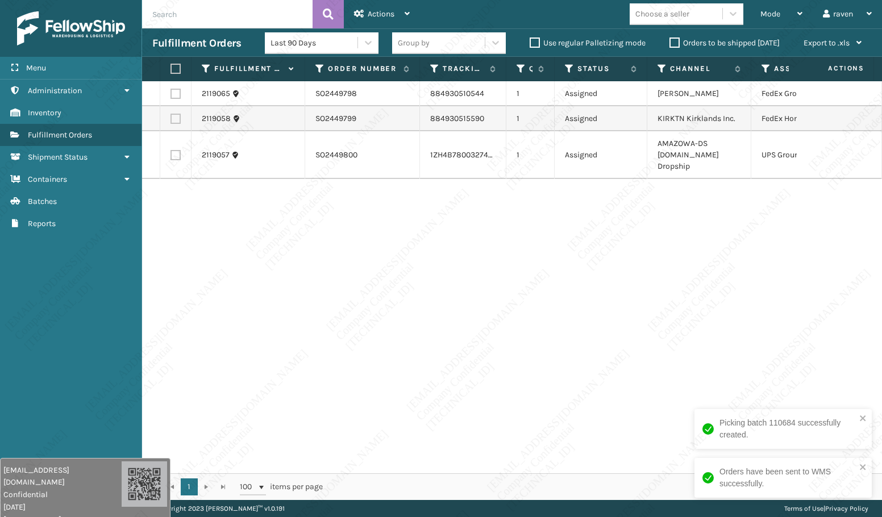
click at [668, 313] on div "2119065 SO2449798 884930510544 1 Assigned Ashley Furniture FedEx Ground 2119058…" at bounding box center [512, 277] width 740 height 392
click at [174, 150] on label at bounding box center [176, 155] width 10 height 10
click at [171, 150] on input "checkbox" at bounding box center [171, 153] width 1 height 7
checkbox input "true"
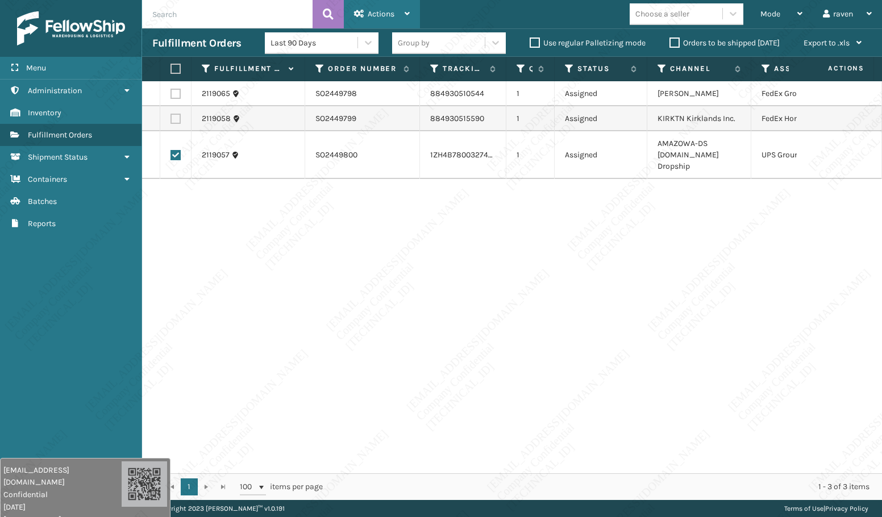
click at [371, 16] on span "Actions" at bounding box center [381, 14] width 27 height 10
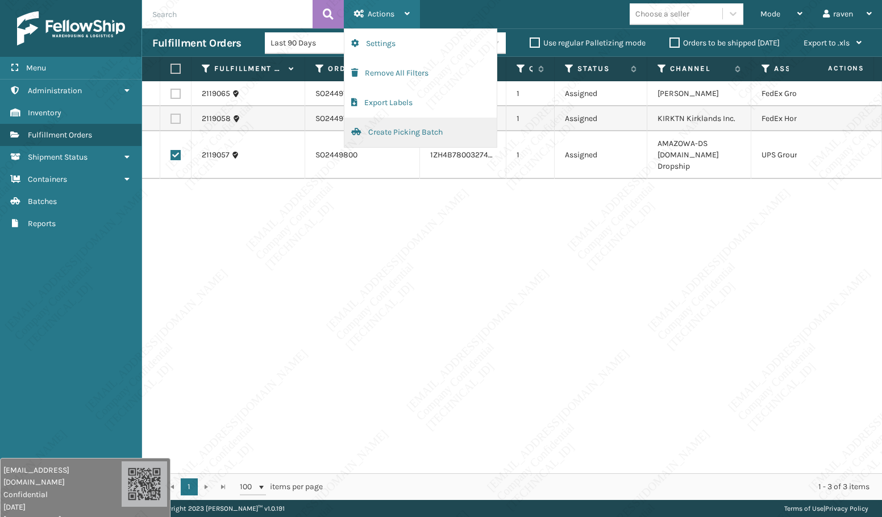
click at [404, 135] on button "Create Picking Batch" at bounding box center [421, 133] width 152 height 30
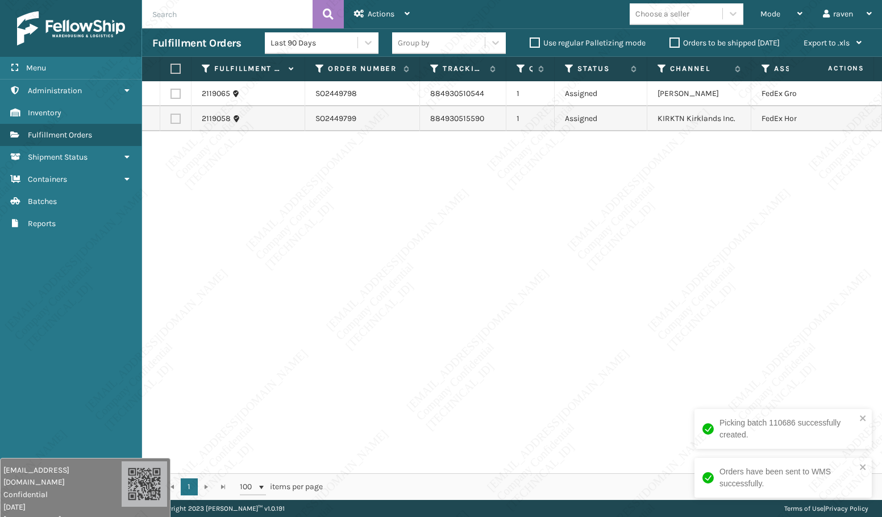
click at [565, 203] on div "2119065 SO2449798 884930510544 1 Assigned Ashley Furniture FedEx Ground 2119058…" at bounding box center [512, 277] width 740 height 392
click at [176, 91] on label at bounding box center [176, 94] width 10 height 10
click at [171, 91] on input "checkbox" at bounding box center [171, 92] width 1 height 7
checkbox input "true"
click at [354, 3] on div "Actions Settings Remove All Filters Export Labels Create Picking Batch" at bounding box center [382, 14] width 76 height 28
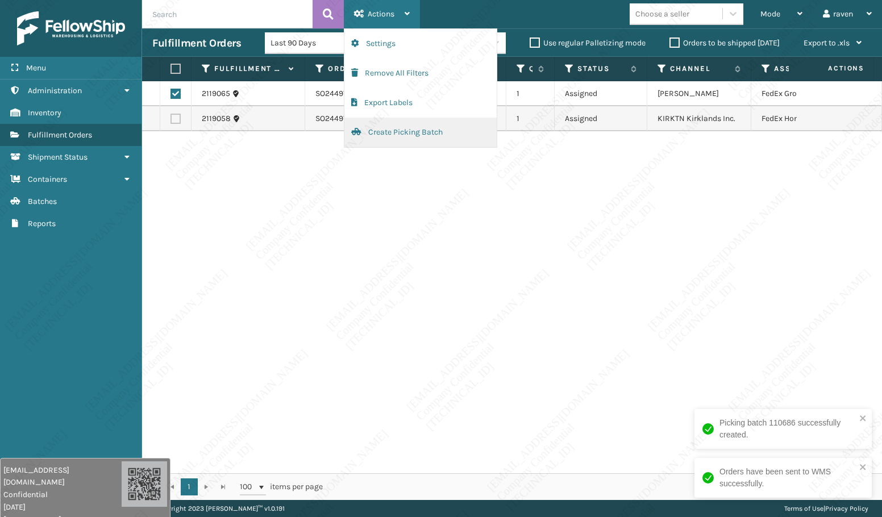
click at [382, 133] on button "Create Picking Batch" at bounding box center [421, 133] width 152 height 30
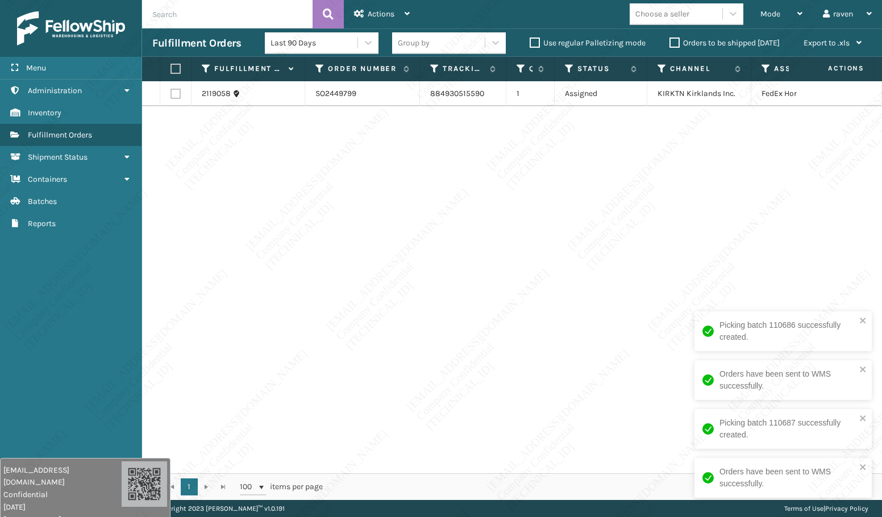
drag, startPoint x: 531, startPoint y: 266, endPoint x: 312, endPoint y: 120, distance: 262.9
click at [529, 261] on div "2119058 SO2449799 884930515590 1 Assigned KIRKTN Kirklands Inc. FedEx Home Deli…" at bounding box center [512, 277] width 740 height 392
click at [171, 65] on label at bounding box center [174, 69] width 7 height 10
click at [171, 65] on input "checkbox" at bounding box center [171, 68] width 1 height 7
checkbox input "true"
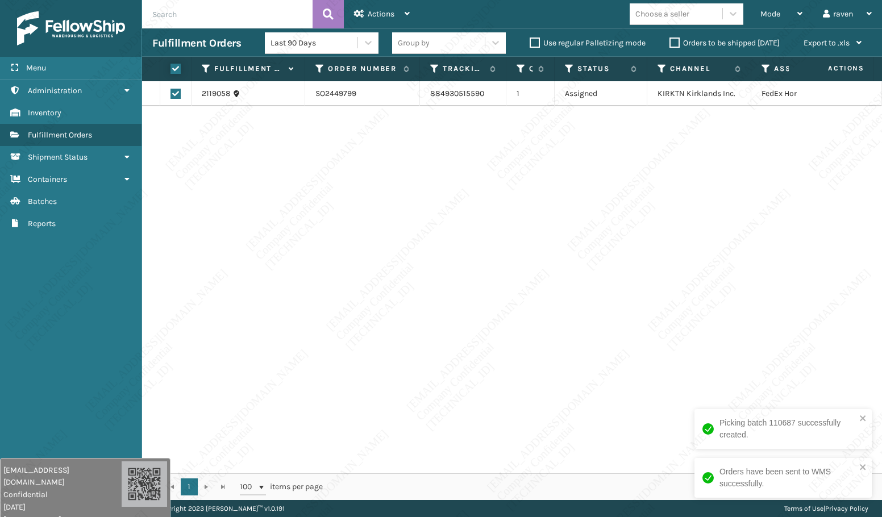
checkbox input "true"
click at [392, 13] on span "Actions" at bounding box center [381, 14] width 27 height 10
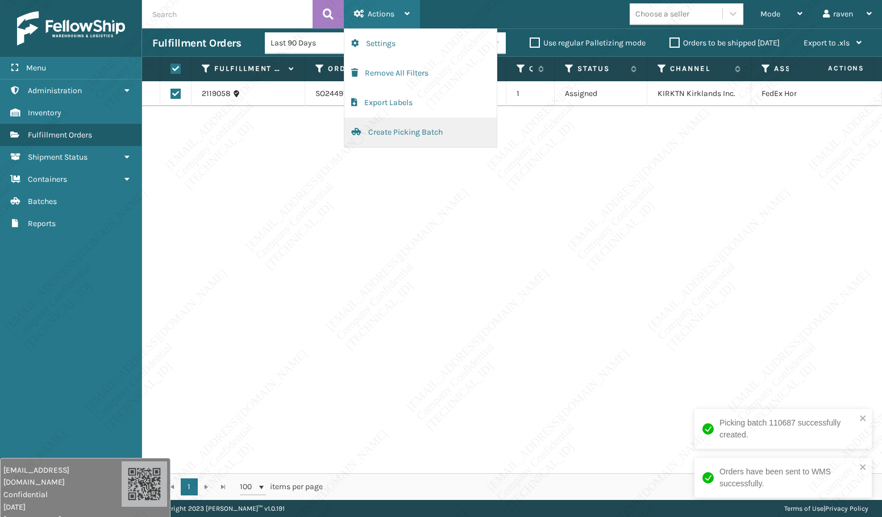
click at [385, 128] on button "Create Picking Batch" at bounding box center [421, 133] width 152 height 30
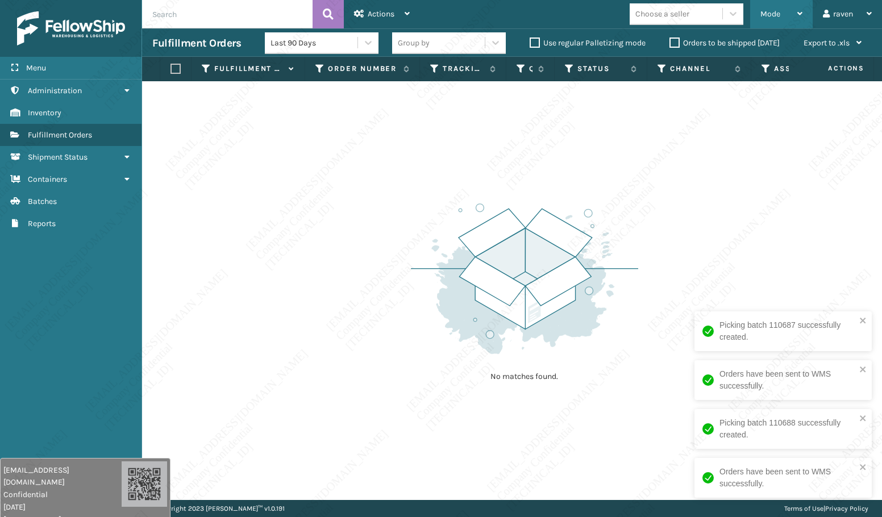
click at [762, 14] on span "Mode" at bounding box center [771, 14] width 20 height 10
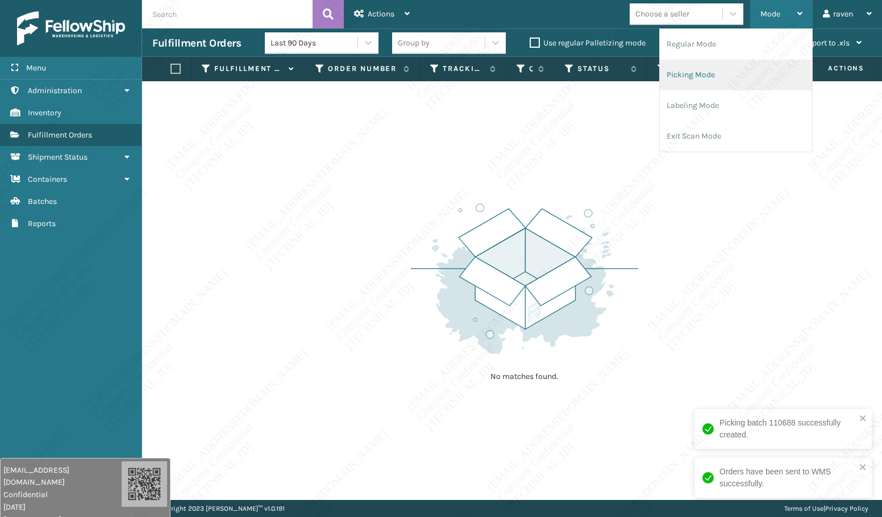
click at [713, 75] on li "Picking Mode" at bounding box center [736, 75] width 152 height 31
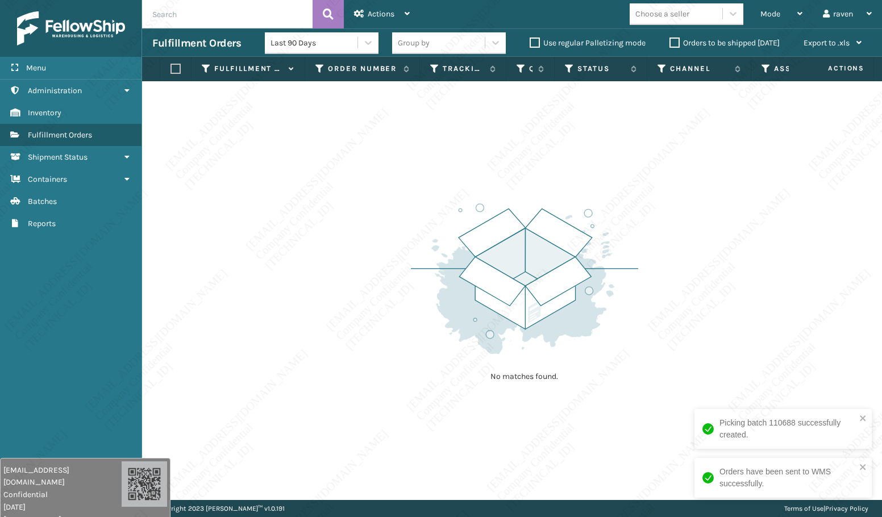
click at [748, 360] on div "No matches found." at bounding box center [512, 290] width 740 height 419
click at [714, 263] on div "No matches found." at bounding box center [512, 290] width 740 height 419
drag, startPoint x: 297, startPoint y: 249, endPoint x: 267, endPoint y: 243, distance: 30.2
click at [295, 247] on div "No matches found." at bounding box center [512, 290] width 740 height 419
click at [741, 459] on div "No matches found." at bounding box center [512, 290] width 740 height 419
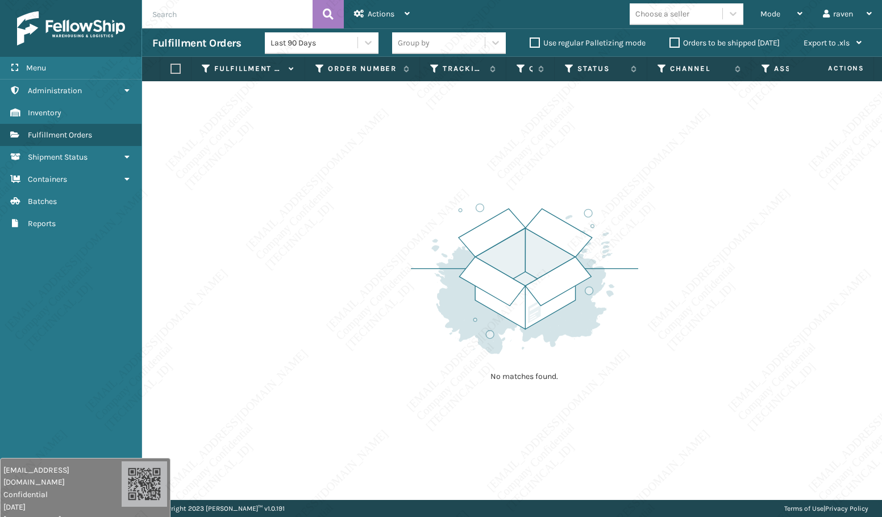
click at [811, 287] on div "No matches found." at bounding box center [512, 290] width 740 height 419
drag, startPoint x: 729, startPoint y: 473, endPoint x: 735, endPoint y: 468, distance: 7.6
click at [730, 473] on div "No matches found." at bounding box center [512, 290] width 740 height 419
click at [711, 286] on div "No matches found." at bounding box center [512, 290] width 740 height 419
click at [767, 10] on span "Mode" at bounding box center [771, 14] width 20 height 10
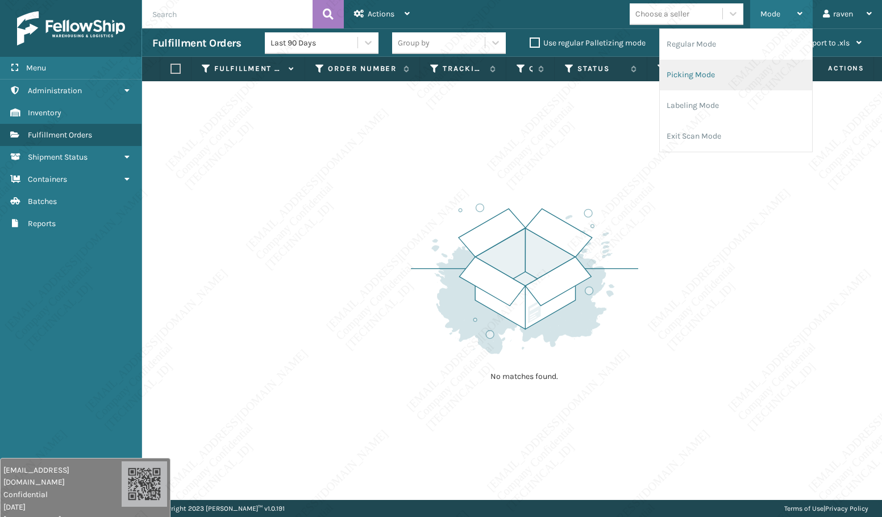
click at [738, 64] on li "Picking Mode" at bounding box center [736, 75] width 152 height 31
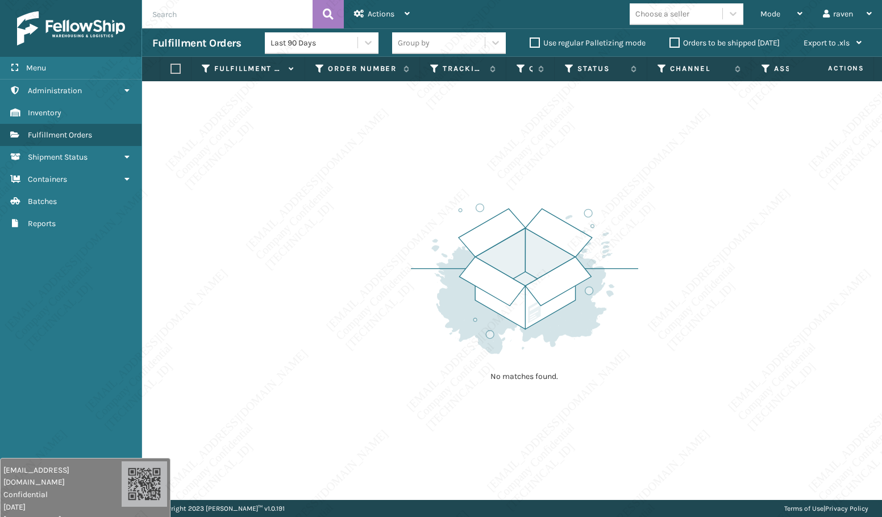
click at [749, 15] on div "Choose a seller" at bounding box center [690, 14] width 121 height 22
click at [759, 13] on div "Mode Regular Mode Picking Mode Labeling Mode Exit Scan Mode" at bounding box center [782, 14] width 63 height 28
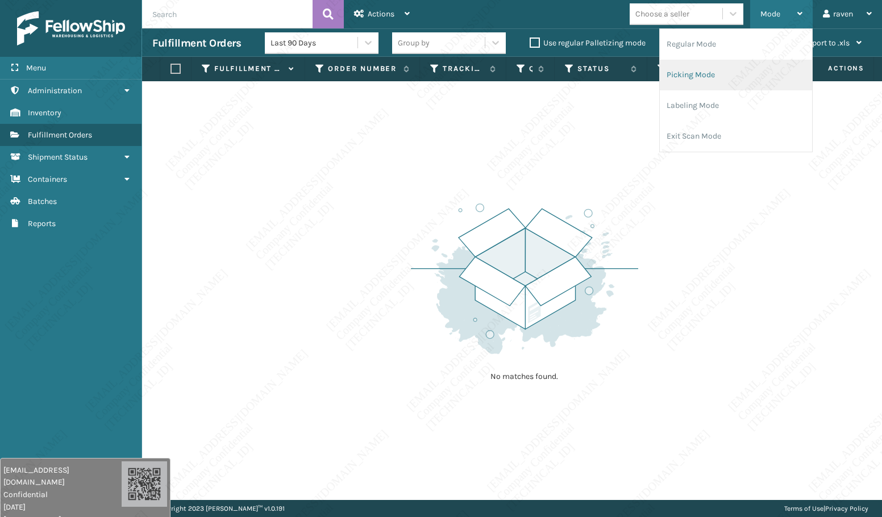
click at [731, 67] on li "Picking Mode" at bounding box center [736, 75] width 152 height 31
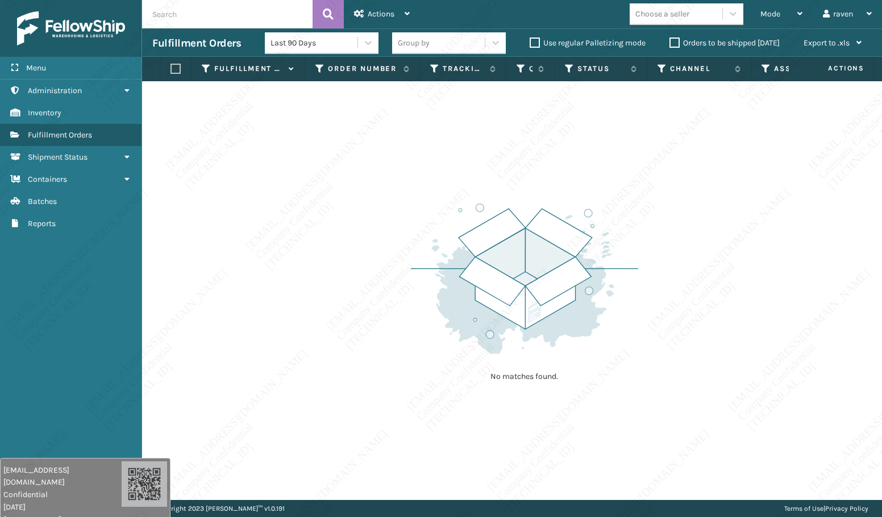
click at [102, 248] on div "Menu Reports Administration Reports Inventory Reports Fulfillment Orders Report…" at bounding box center [71, 258] width 142 height 517
click at [768, 6] on div "Mode" at bounding box center [782, 14] width 42 height 28
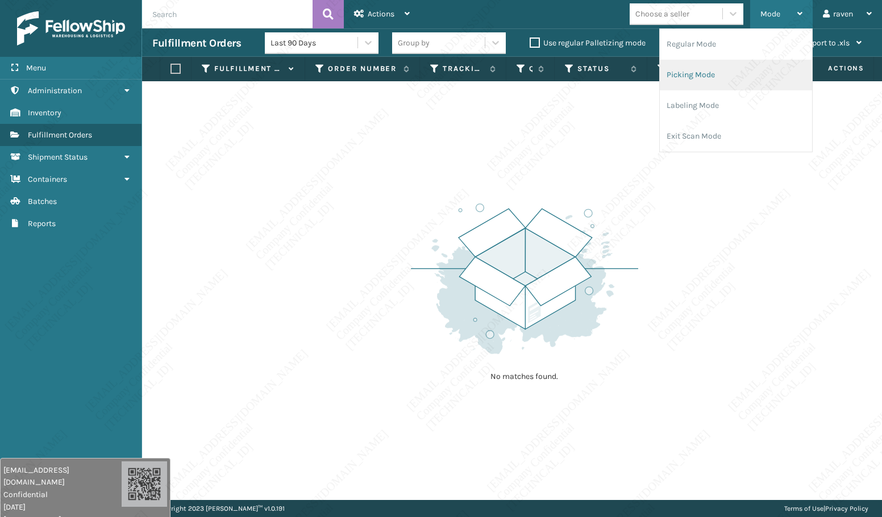
click at [732, 68] on li "Picking Mode" at bounding box center [736, 75] width 152 height 31
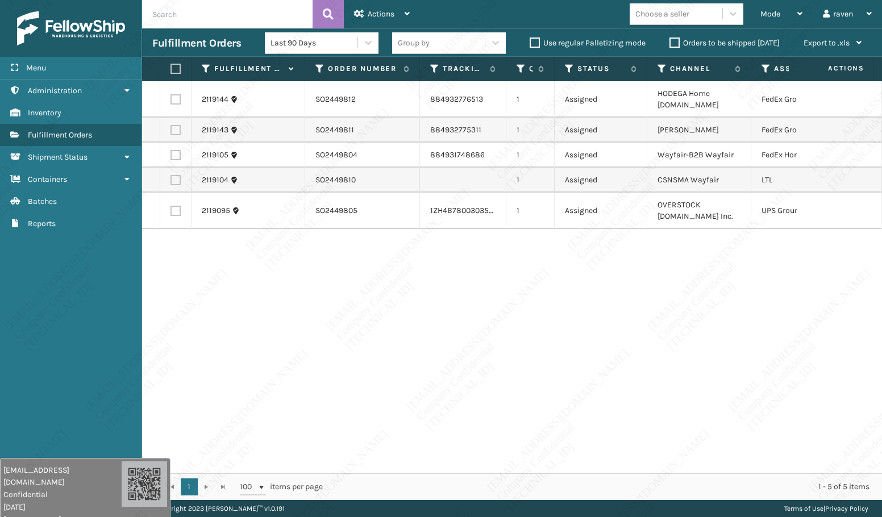
click at [548, 263] on div "2119144 SO2449812 884932776513 1 Assigned HODEGA Home [DOMAIN_NAME] FedEx Groun…" at bounding box center [512, 277] width 740 height 392
click at [176, 96] on label at bounding box center [176, 99] width 10 height 10
click at [171, 96] on input "checkbox" at bounding box center [171, 97] width 1 height 7
checkbox input "true"
click at [174, 134] on label at bounding box center [176, 130] width 10 height 10
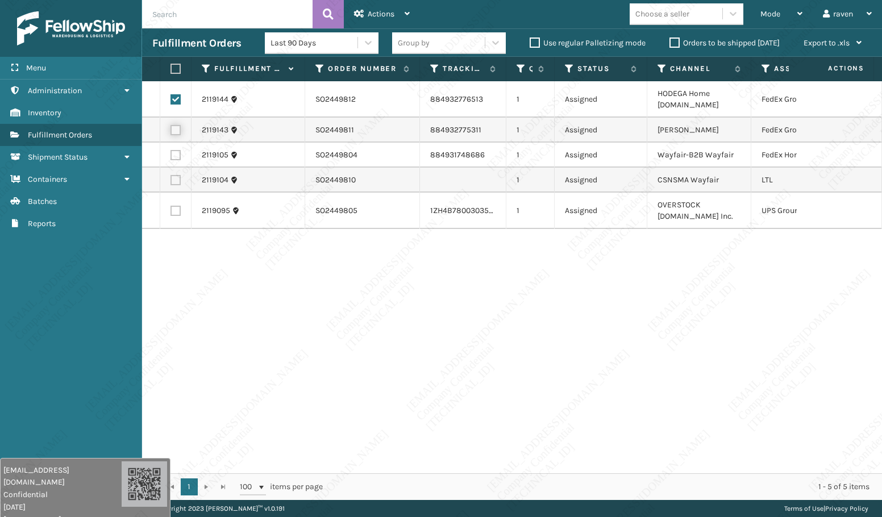
click at [171, 132] on input "checkbox" at bounding box center [171, 128] width 1 height 7
checkbox input "true"
click at [371, 14] on span "Actions" at bounding box center [381, 14] width 27 height 10
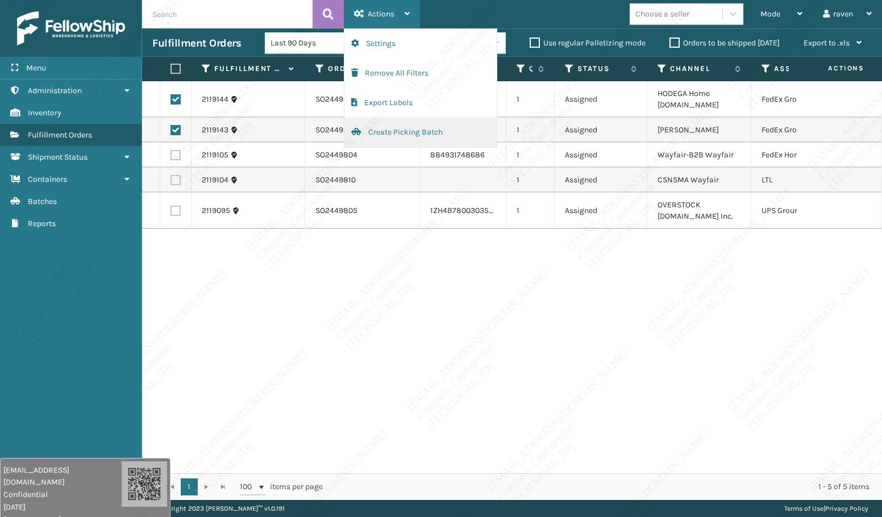
click at [399, 141] on button "Create Picking Batch" at bounding box center [421, 133] width 152 height 30
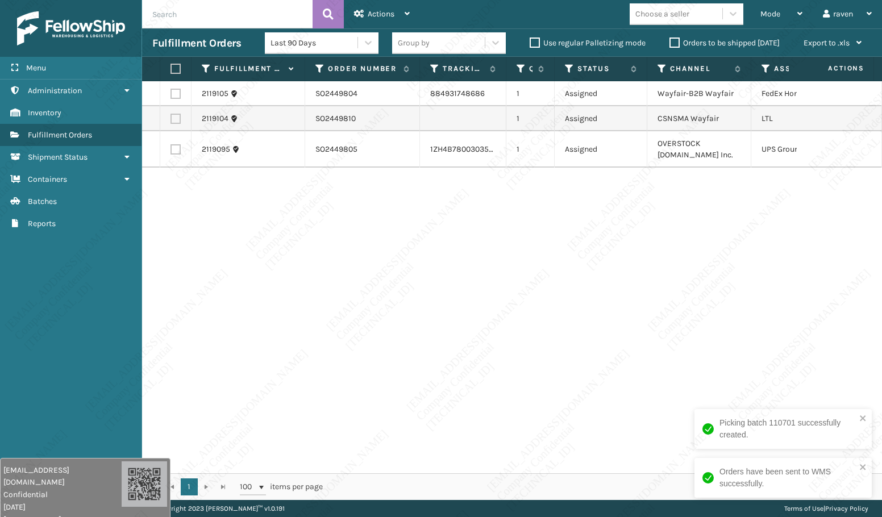
click at [172, 149] on label at bounding box center [176, 149] width 10 height 10
click at [171, 149] on input "checkbox" at bounding box center [171, 147] width 1 height 7
checkbox input "true"
click at [382, 13] on span "Actions" at bounding box center [381, 14] width 27 height 10
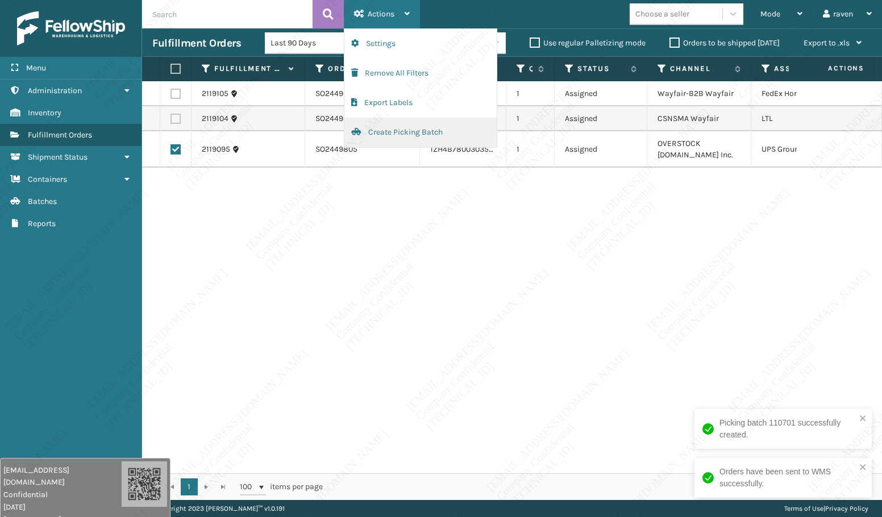
click at [363, 131] on button "Create Picking Batch" at bounding box center [421, 133] width 152 height 30
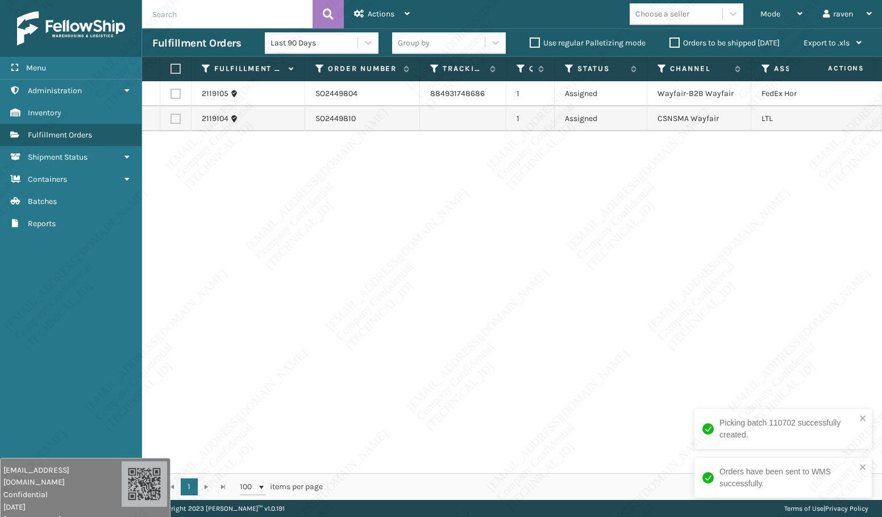
click at [169, 93] on td at bounding box center [175, 93] width 31 height 25
click at [176, 91] on label at bounding box center [176, 94] width 10 height 10
click at [171, 91] on input "checkbox" at bounding box center [171, 92] width 1 height 7
checkbox input "true"
click at [376, 20] on div "Actions" at bounding box center [382, 14] width 56 height 28
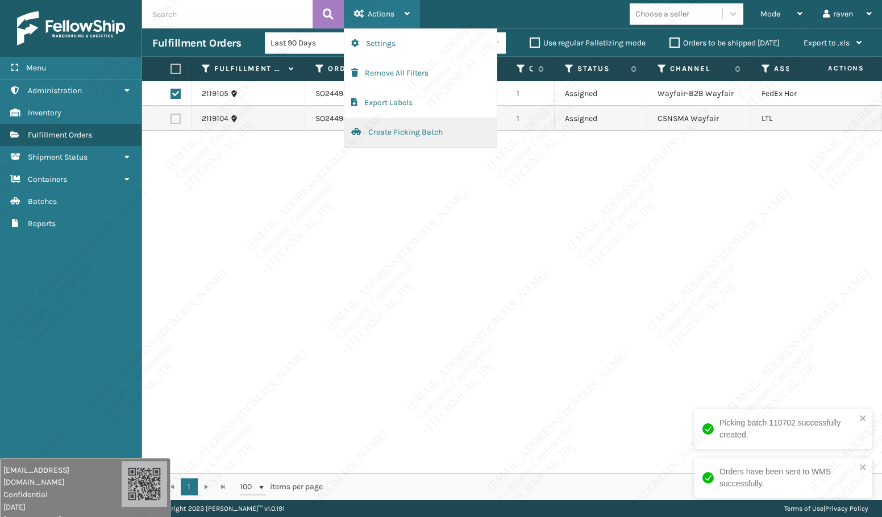
click at [368, 132] on button "Create Picking Batch" at bounding box center [421, 133] width 152 height 30
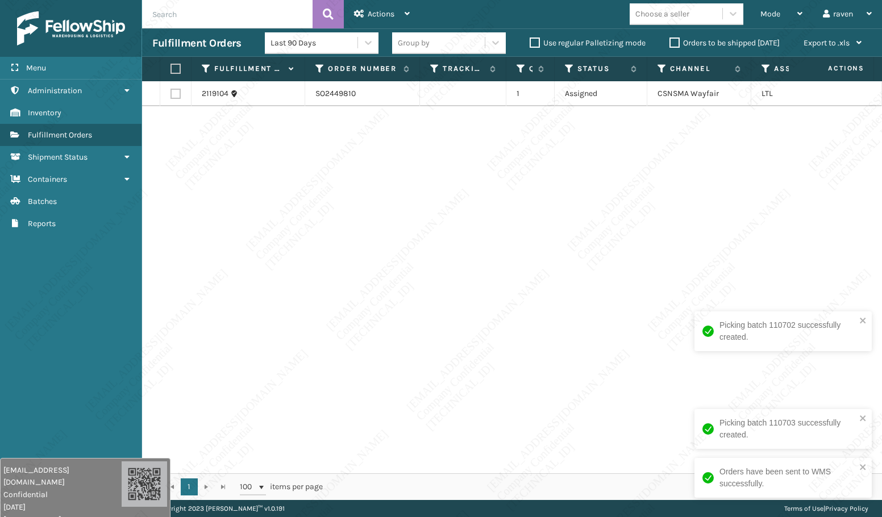
click at [175, 67] on label at bounding box center [174, 69] width 7 height 10
click at [171, 67] on input "checkbox" at bounding box center [171, 68] width 1 height 7
checkbox input "true"
click at [348, 16] on div "Actions Settings Remove All Filters Export Labels Create Picking Batch" at bounding box center [382, 14] width 76 height 28
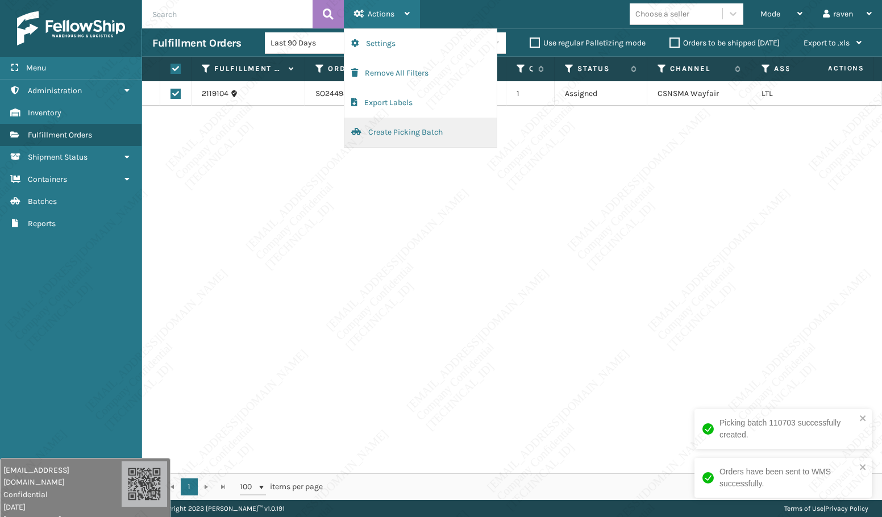
click at [392, 130] on button "Create Picking Batch" at bounding box center [421, 133] width 152 height 30
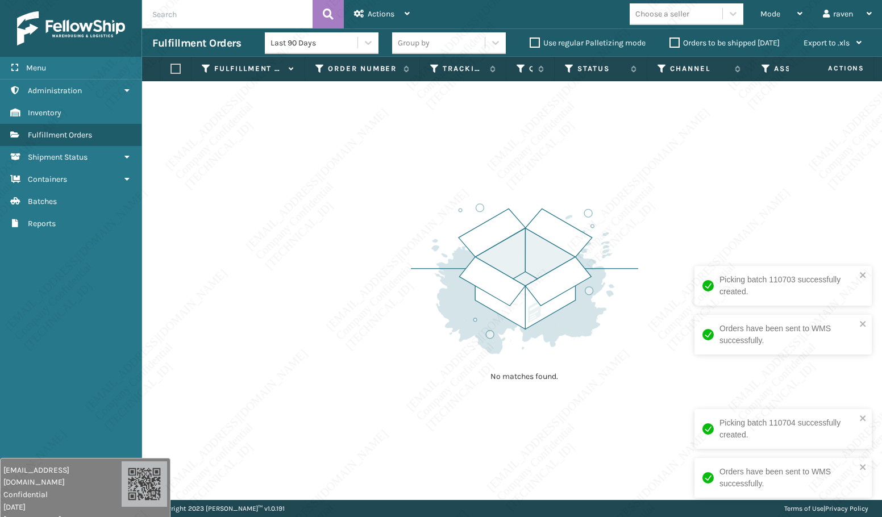
click at [725, 167] on div "No matches found." at bounding box center [512, 290] width 740 height 419
click at [773, 15] on span "Mode" at bounding box center [771, 14] width 20 height 10
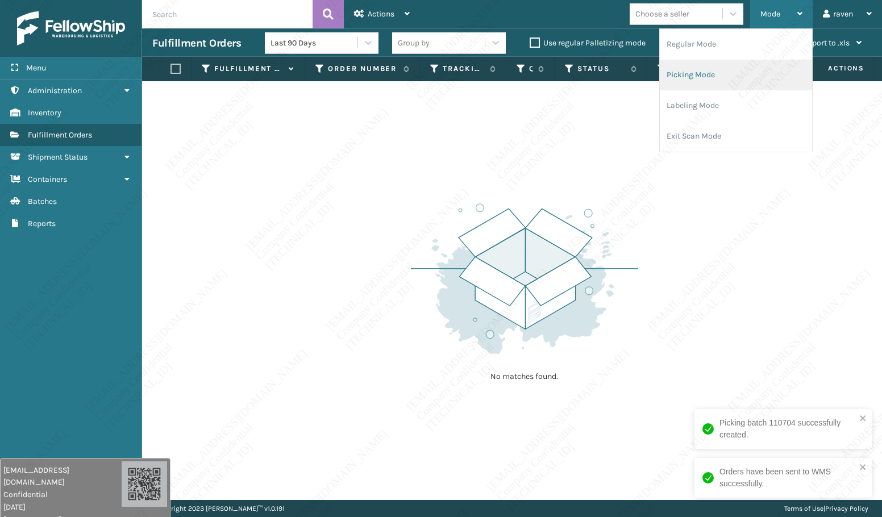
click at [724, 78] on li "Picking Mode" at bounding box center [736, 75] width 152 height 31
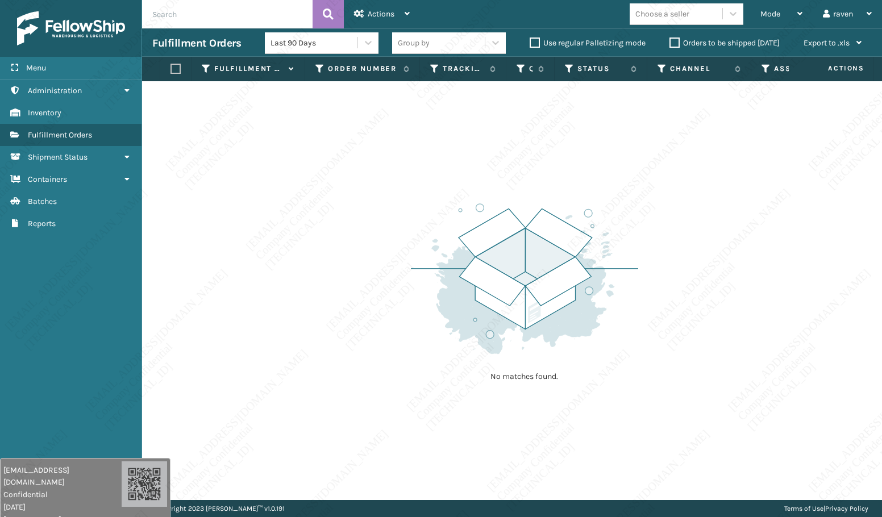
click at [522, 293] on img at bounding box center [524, 279] width 227 height 158
click at [777, 17] on span "Mode" at bounding box center [771, 14] width 20 height 10
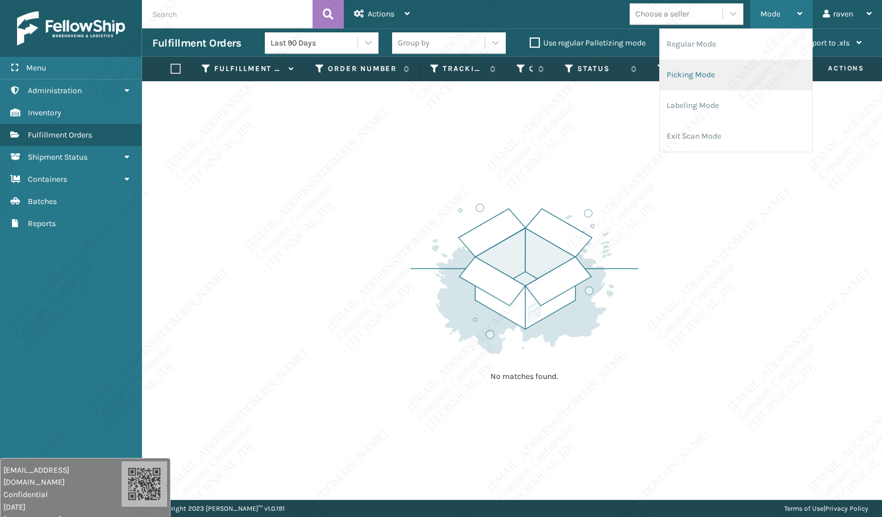
click at [689, 77] on li "Picking Mode" at bounding box center [736, 75] width 152 height 31
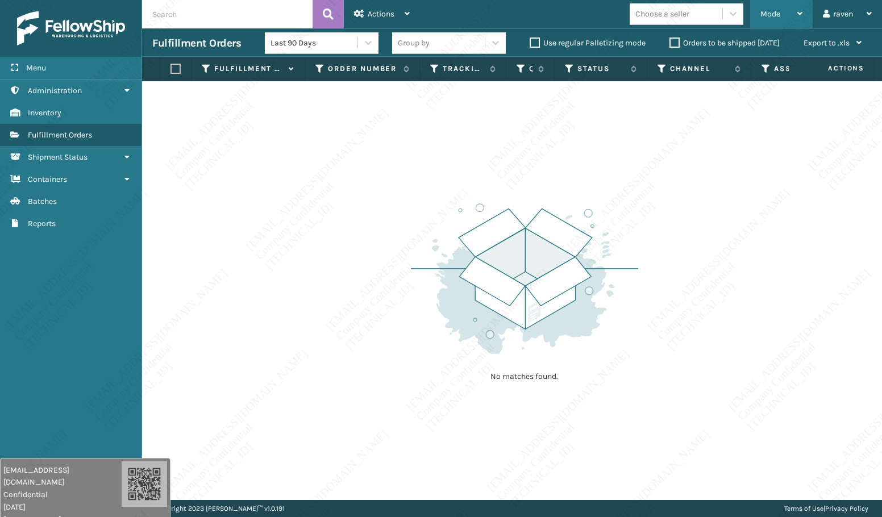
click at [764, 15] on span "Mode" at bounding box center [771, 14] width 20 height 10
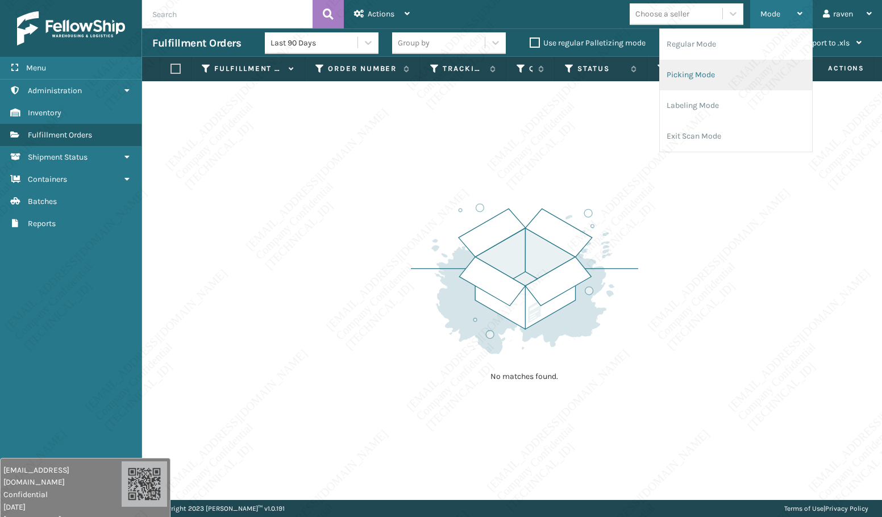
click at [720, 63] on li "Picking Mode" at bounding box center [736, 75] width 152 height 31
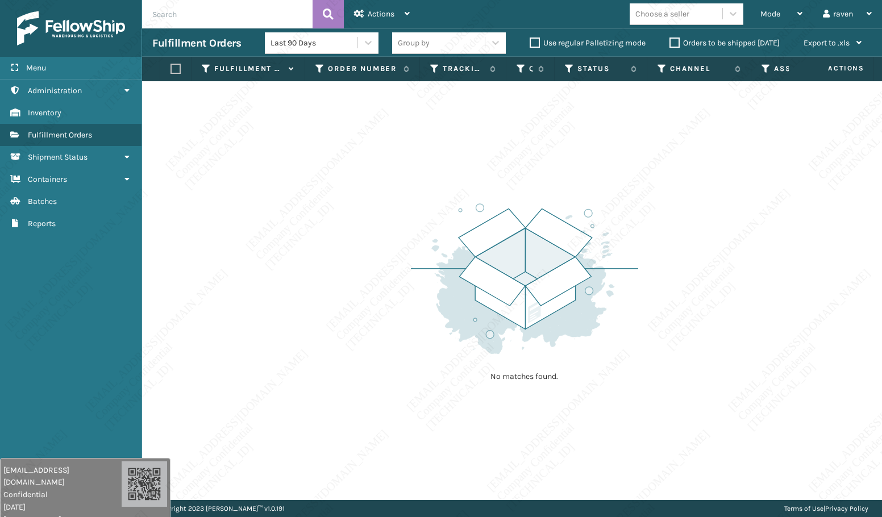
click at [638, 197] on div "No matches found." at bounding box center [512, 290] width 740 height 419
click at [409, 147] on div "No matches found." at bounding box center [512, 290] width 740 height 419
click at [770, 8] on div "Mode" at bounding box center [782, 14] width 42 height 28
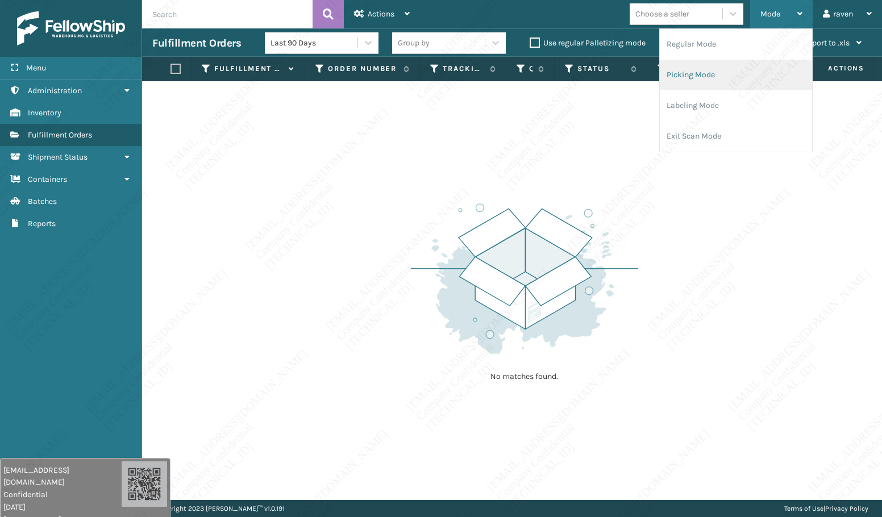
click at [728, 72] on li "Picking Mode" at bounding box center [736, 75] width 152 height 31
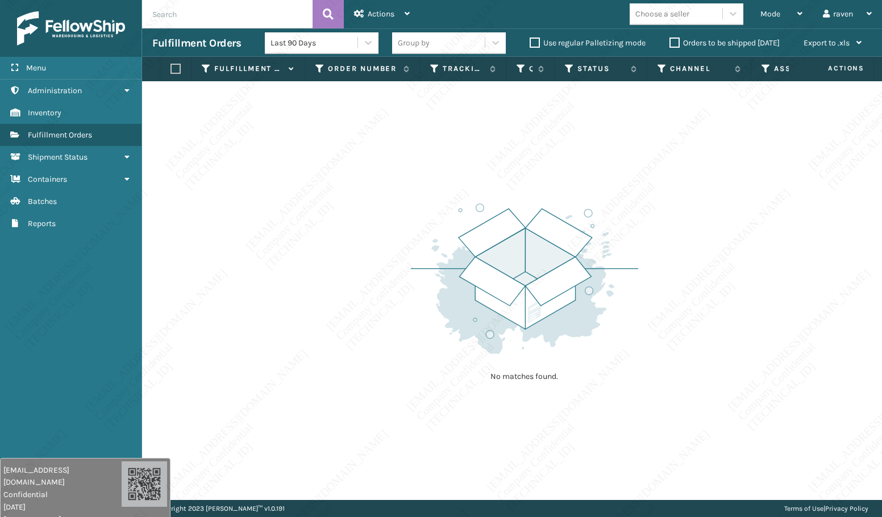
click at [761, 44] on label "Orders to be shipped [DATE]" at bounding box center [725, 43] width 110 height 10
click at [670, 44] on input "Orders to be shipped [DATE]" at bounding box center [670, 39] width 1 height 7
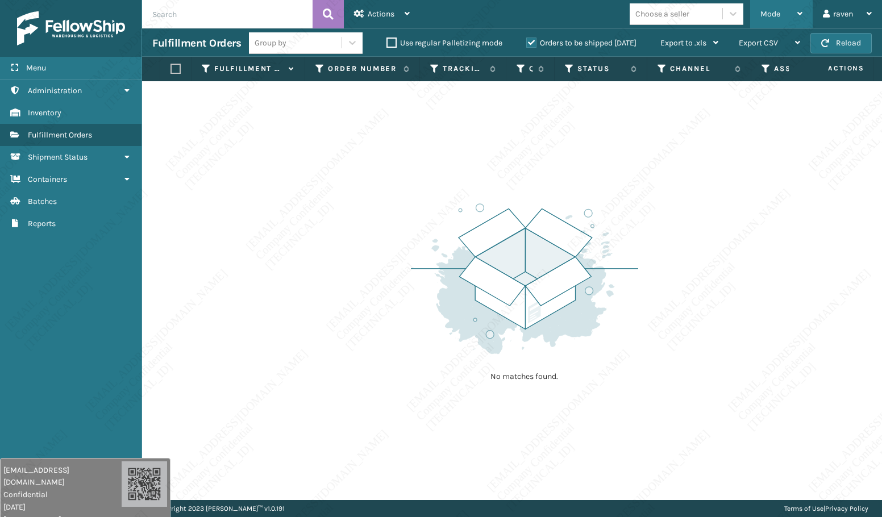
click at [779, 14] on span "Mode" at bounding box center [771, 14] width 20 height 10
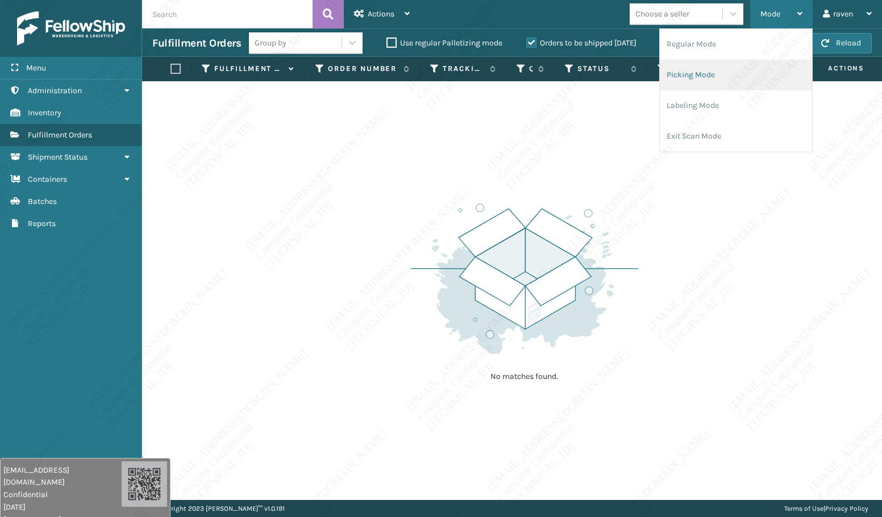
click at [741, 65] on li "Picking Mode" at bounding box center [736, 75] width 152 height 31
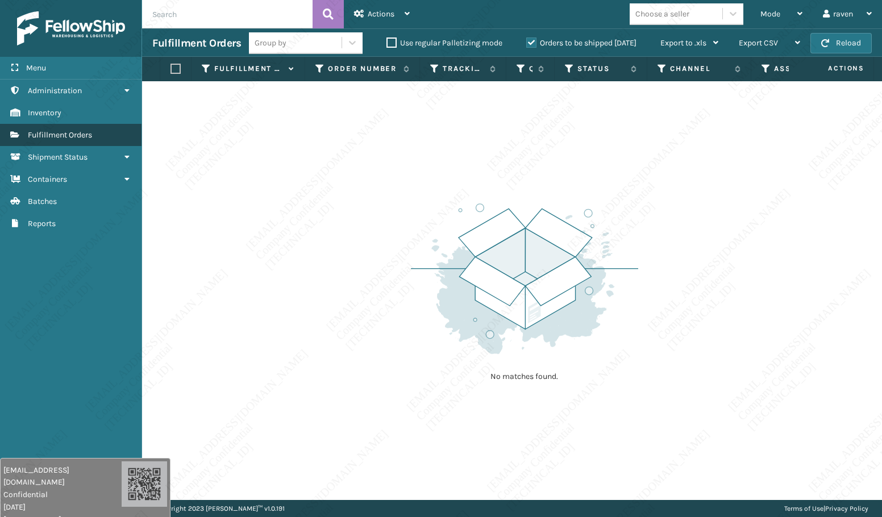
click at [71, 138] on span "Fulfillment Orders" at bounding box center [60, 135] width 64 height 10
click at [765, 19] on div "Mode" at bounding box center [782, 14] width 42 height 28
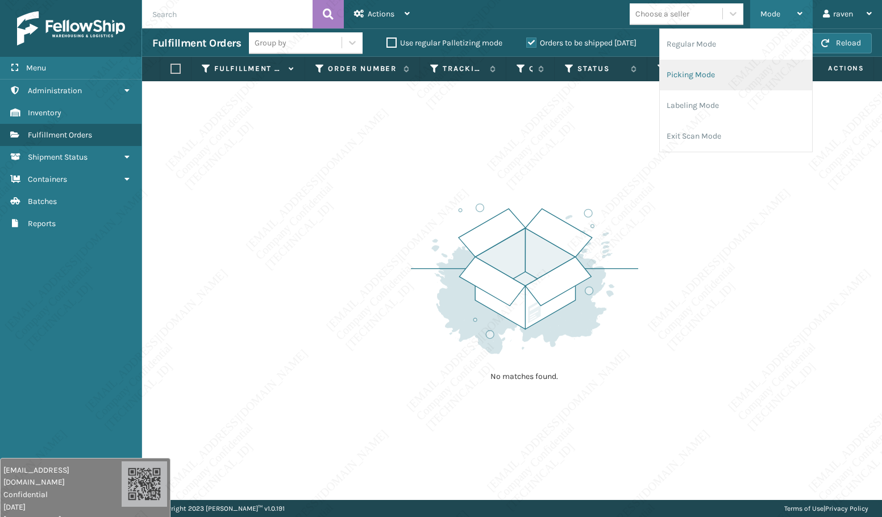
click at [719, 76] on li "Picking Mode" at bounding box center [736, 75] width 152 height 31
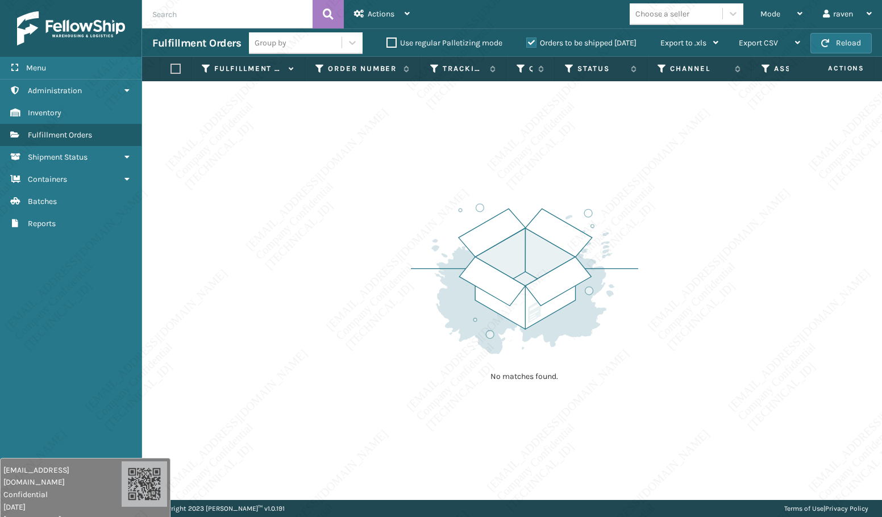
click at [725, 329] on div "No matches found." at bounding box center [512, 290] width 740 height 419
click at [756, 16] on div "Mode Regular Mode Picking Mode Labeling Mode Exit Scan Mode" at bounding box center [782, 14] width 63 height 28
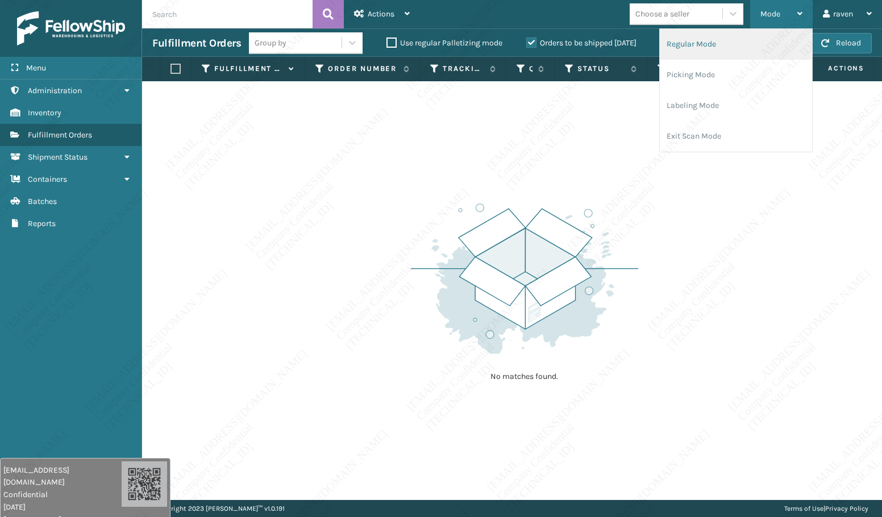
click at [756, 50] on li "Regular Mode" at bounding box center [736, 44] width 152 height 31
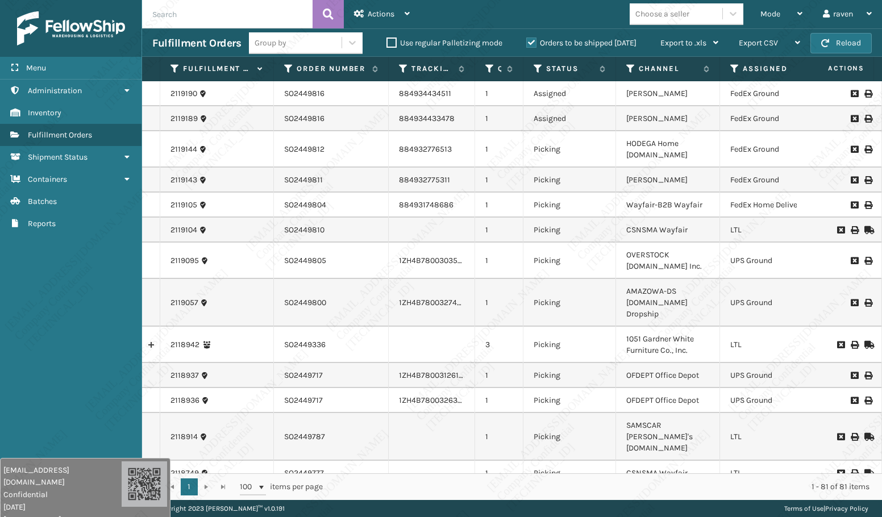
click at [256, 14] on input "text" at bounding box center [227, 14] width 171 height 28
paste input "SO2449336"
click at [320, 13] on button at bounding box center [328, 14] width 31 height 28
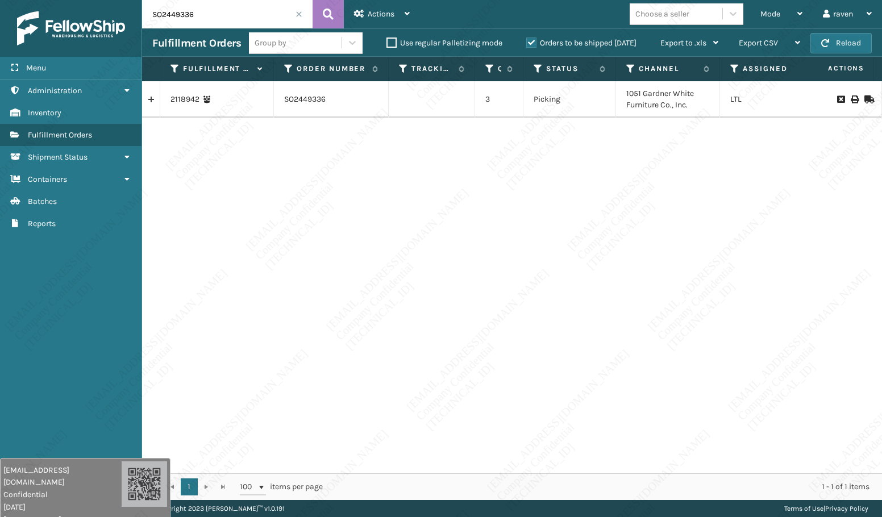
click at [221, 10] on input "SO2449336" at bounding box center [227, 14] width 171 height 28
paste input "262965"
click at [329, 15] on icon at bounding box center [328, 14] width 11 height 17
click at [208, 3] on input "262965" at bounding box center [227, 14] width 171 height 28
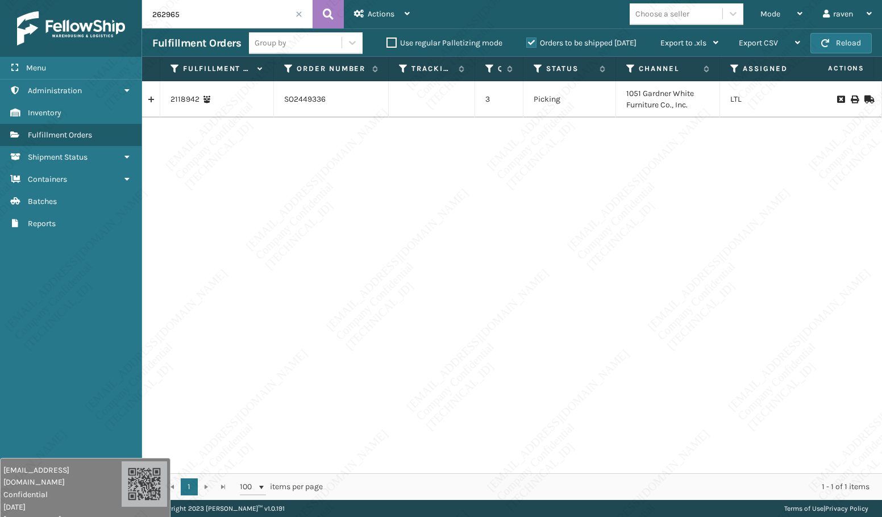
paste input "3250"
click at [328, 15] on icon at bounding box center [328, 14] width 11 height 17
click at [200, 20] on input "263250" at bounding box center [227, 14] width 171 height 28
paste input "2965"
click at [331, 15] on icon at bounding box center [328, 14] width 11 height 17
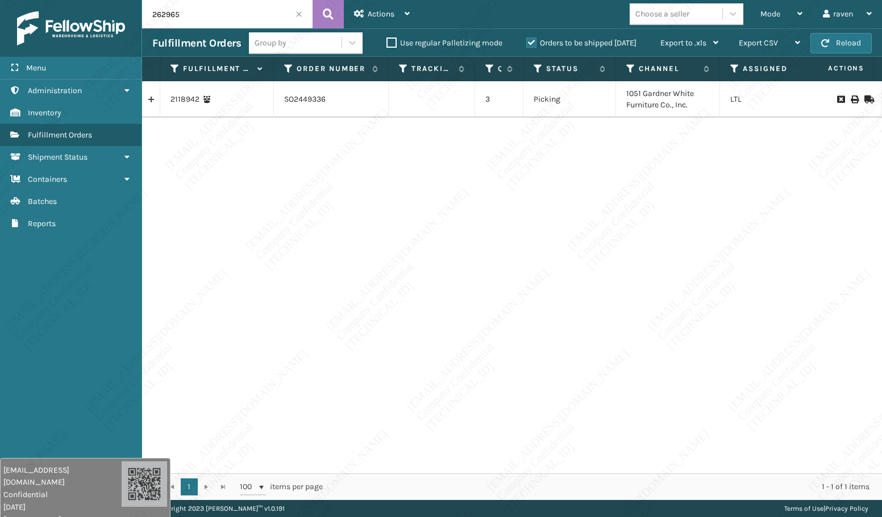
click at [433, 176] on div "2118942 SO2449336 3 Picking 1051 Gardner White Furniture Co., Inc. LTL" at bounding box center [512, 277] width 740 height 392
click at [214, 1] on input "262965" at bounding box center [227, 14] width 171 height 28
paste input "SO2449317"
click at [311, 14] on input "SO2449317" at bounding box center [227, 14] width 171 height 28
type input "SO2449317"
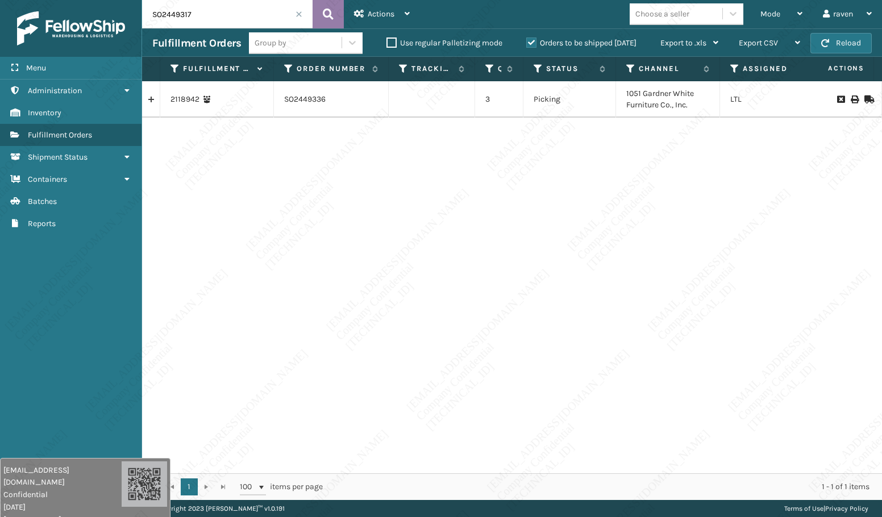
click at [336, 16] on button at bounding box center [328, 14] width 31 height 28
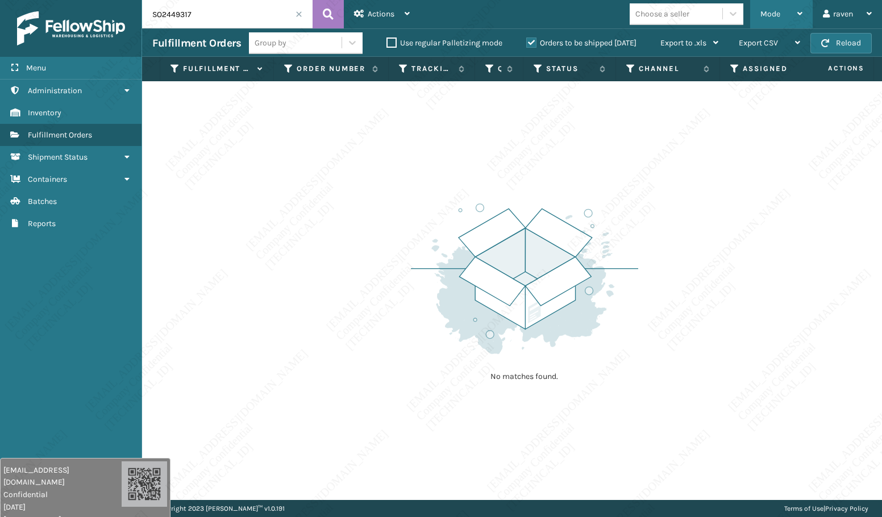
click at [790, 14] on div "Mode" at bounding box center [782, 14] width 42 height 28
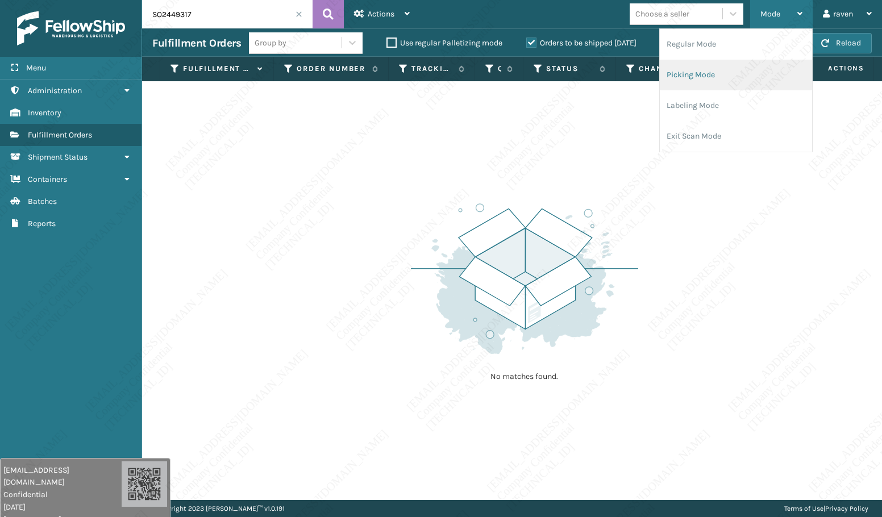
click at [721, 77] on li "Picking Mode" at bounding box center [736, 75] width 152 height 31
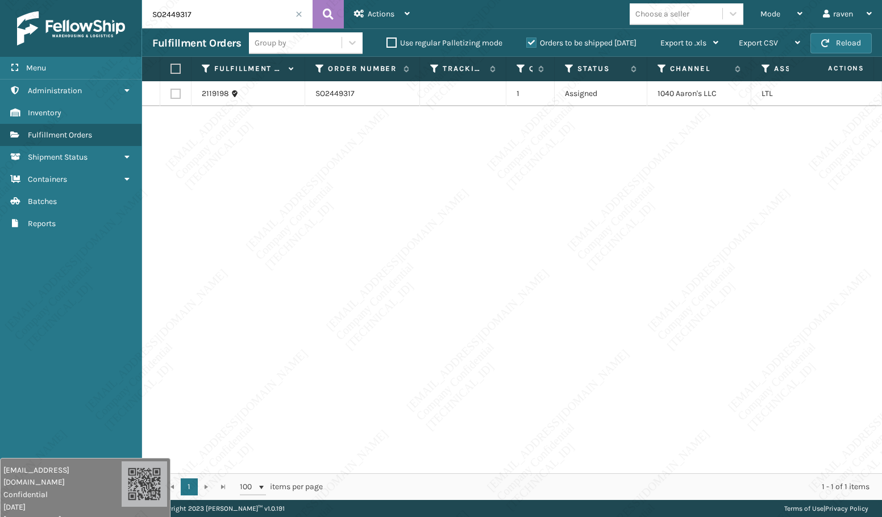
click at [348, 146] on div "2119198 SO2449317 1 Assigned 1040 [PERSON_NAME]'s LLC LTL" at bounding box center [512, 277] width 740 height 392
drag, startPoint x: 358, startPoint y: 89, endPoint x: 308, endPoint y: 90, distance: 50.0
click at [308, 90] on td "SO2449317" at bounding box center [362, 93] width 115 height 25
click at [300, 15] on span at bounding box center [299, 14] width 7 height 7
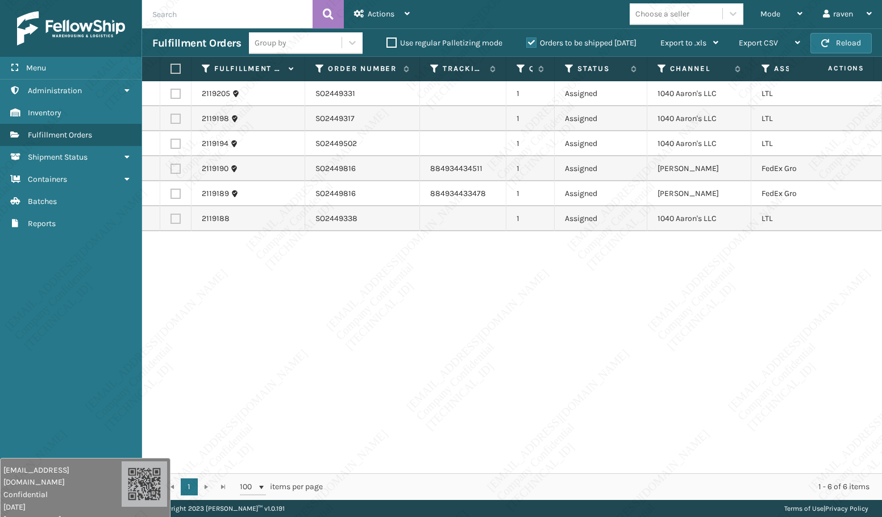
drag, startPoint x: 178, startPoint y: 169, endPoint x: 177, endPoint y: 180, distance: 10.3
click at [178, 169] on label at bounding box center [176, 169] width 10 height 10
click at [171, 169] on input "checkbox" at bounding box center [171, 167] width 1 height 7
checkbox input "true"
click at [174, 193] on label at bounding box center [176, 194] width 10 height 10
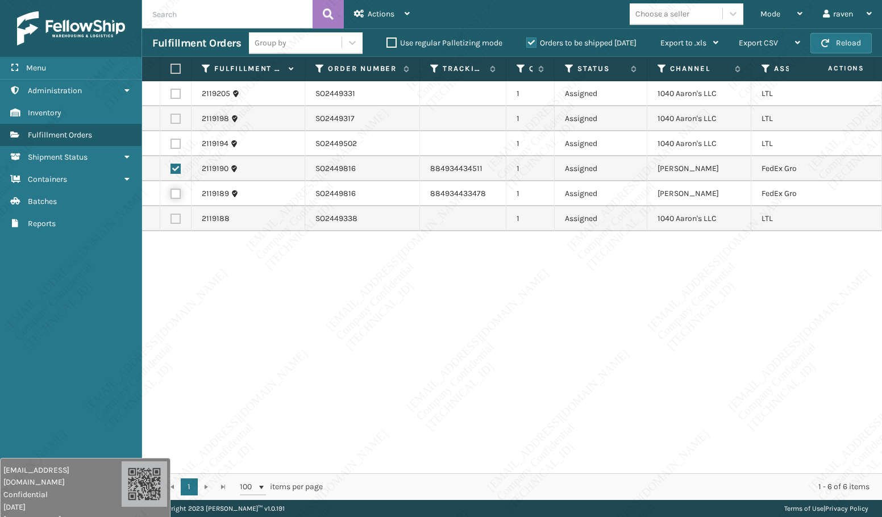
click at [171, 193] on input "checkbox" at bounding box center [171, 192] width 1 height 7
checkbox input "true"
click at [375, 10] on span "Actions" at bounding box center [381, 14] width 27 height 10
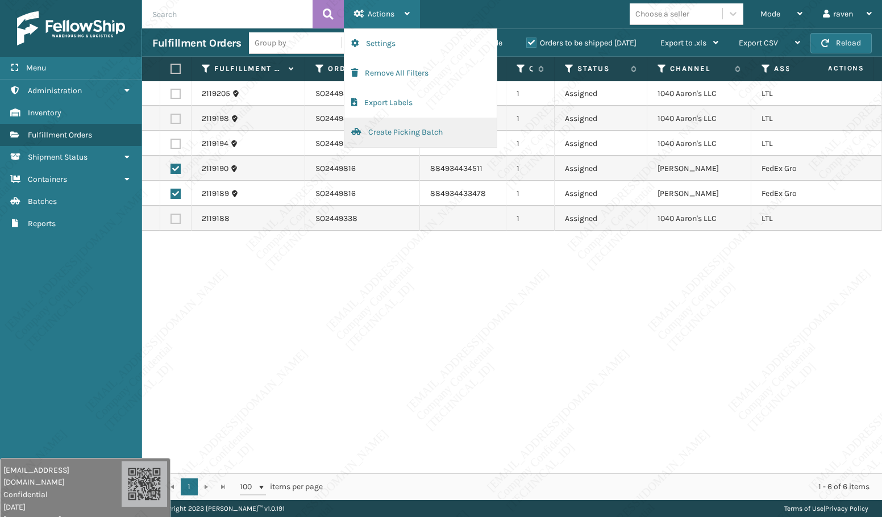
click at [410, 134] on button "Create Picking Batch" at bounding box center [421, 133] width 152 height 30
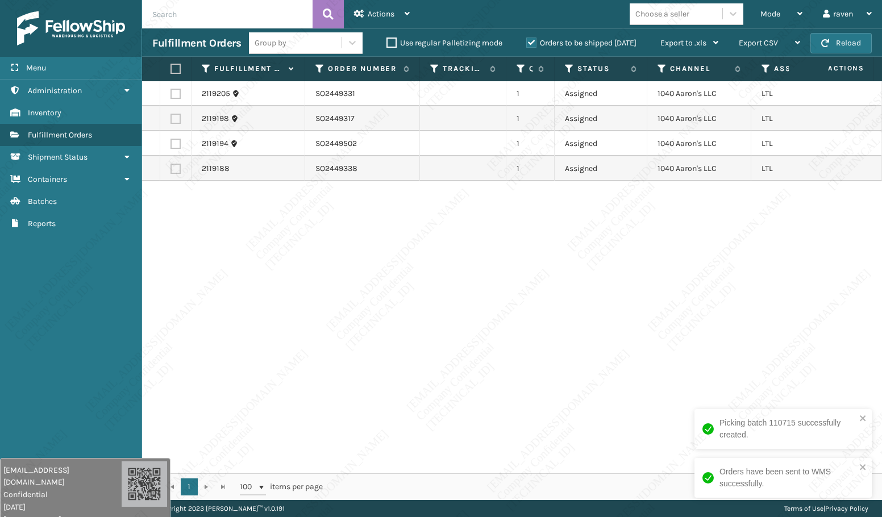
click at [715, 231] on div "2119205 SO2449331 1 Assigned 1040 [PERSON_NAME]'s LLC LTL 2119198 SO2449317 1 A…" at bounding box center [512, 277] width 740 height 392
copy td "1040 Aaron's LLC"
drag, startPoint x: 724, startPoint y: 94, endPoint x: 657, endPoint y: 101, distance: 67.4
click at [657, 101] on td "1040 Aaron's LLC" at bounding box center [700, 93] width 104 height 25
click at [390, 315] on div "2119205 SO2449331 1 Assigned 1040 [PERSON_NAME]'s LLC LTL 2119198 SO2449317 1 A…" at bounding box center [512, 277] width 740 height 392
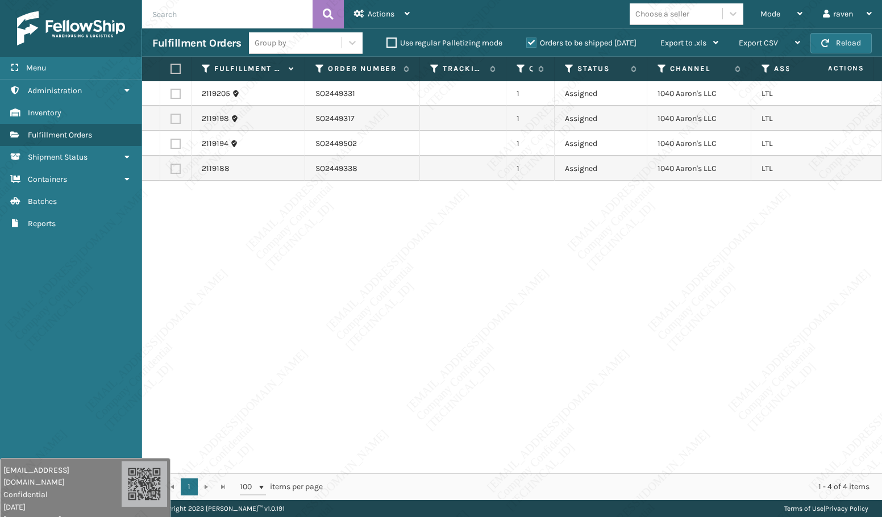
click at [479, 320] on div "2119205 SO2449331 1 Assigned 1040 [PERSON_NAME]'s LLC LTL 2119198 SO2449317 1 A…" at bounding box center [512, 277] width 740 height 392
click at [571, 358] on div "2119205 SO2449331 1 Assigned 1040 [PERSON_NAME]'s LLC LTL 2119198 SO2449317 1 A…" at bounding box center [512, 277] width 740 height 392
click at [489, 289] on div "2119205 SO2449331 1 Assigned 1040 [PERSON_NAME]'s LLC LTL 2119198 SO2449317 1 A…" at bounding box center [512, 277] width 740 height 392
drag, startPoint x: 515, startPoint y: 258, endPoint x: 525, endPoint y: 257, distance: 10.8
click at [528, 255] on div "2119205 SO2449331 1 Assigned 1040 [PERSON_NAME]'s LLC LTL 2119198 SO2449317 1 A…" at bounding box center [512, 277] width 740 height 392
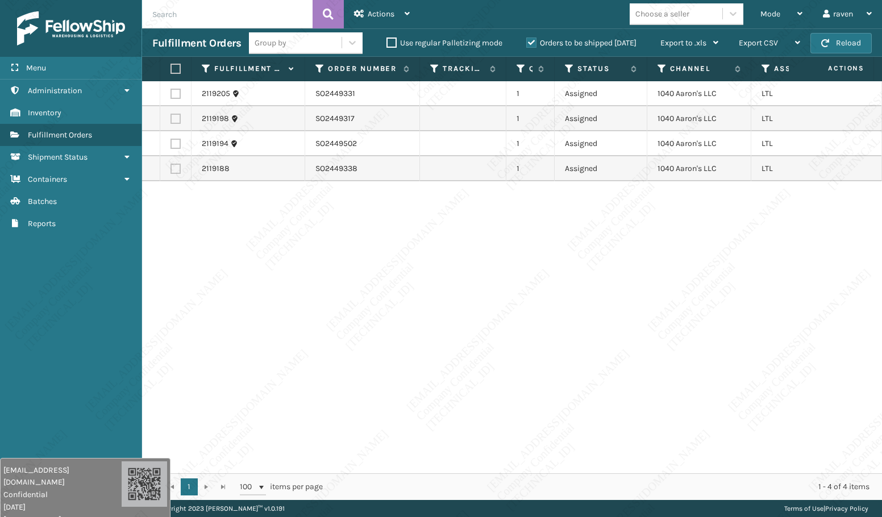
click at [349, 296] on div "2119205 SO2449331 1 Assigned 1040 [PERSON_NAME]'s LLC LTL 2119198 SO2449317 1 A…" at bounding box center [512, 277] width 740 height 392
click at [175, 71] on label at bounding box center [174, 69] width 7 height 10
click at [171, 71] on input "checkbox" at bounding box center [171, 68] width 1 height 7
checkbox input "true"
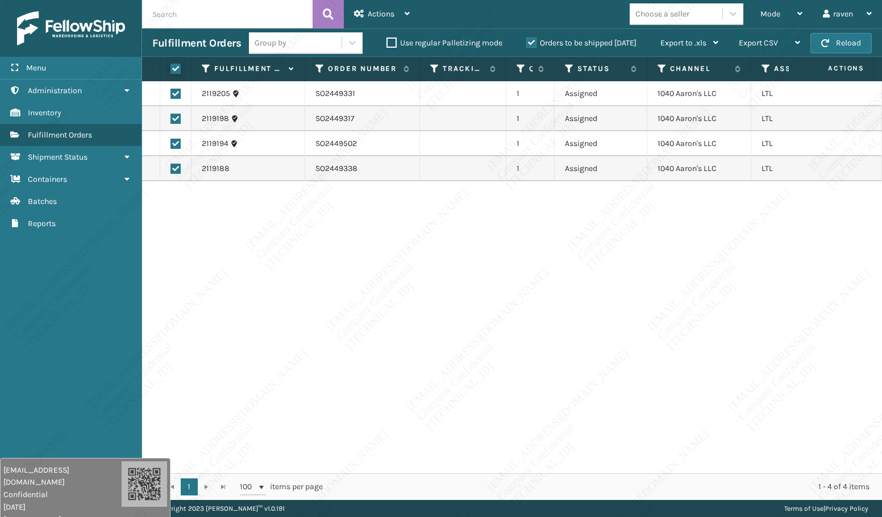
checkbox input "true"
copy td "1040 Aaron's LLC"
drag, startPoint x: 723, startPoint y: 88, endPoint x: 658, endPoint y: 90, distance: 64.9
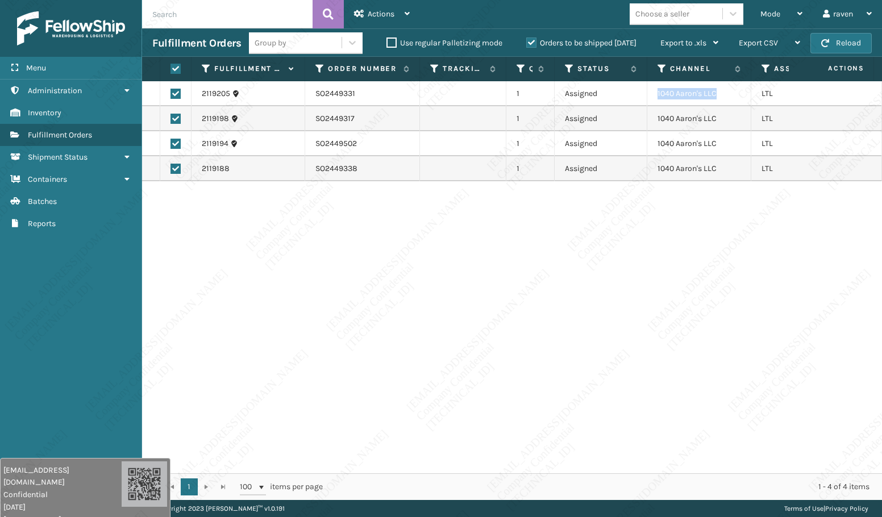
click at [658, 90] on td "1040 Aaron's LLC" at bounding box center [700, 93] width 104 height 25
click at [397, 16] on div "Actions" at bounding box center [382, 14] width 56 height 28
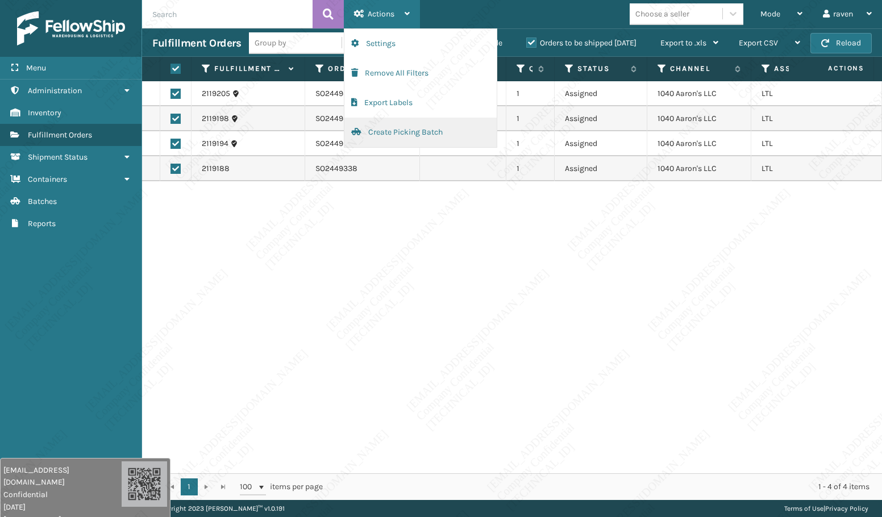
click at [375, 131] on button "Create Picking Batch" at bounding box center [421, 133] width 152 height 30
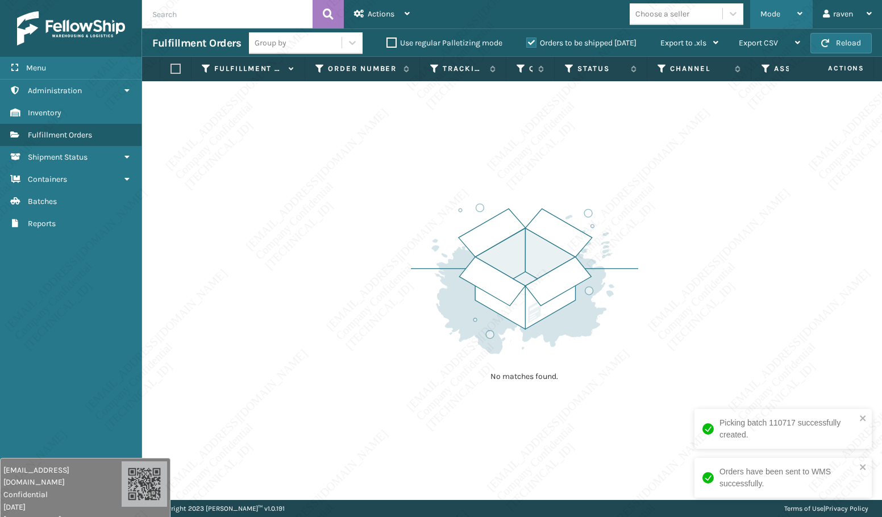
click at [774, 15] on span "Mode" at bounding box center [771, 14] width 20 height 10
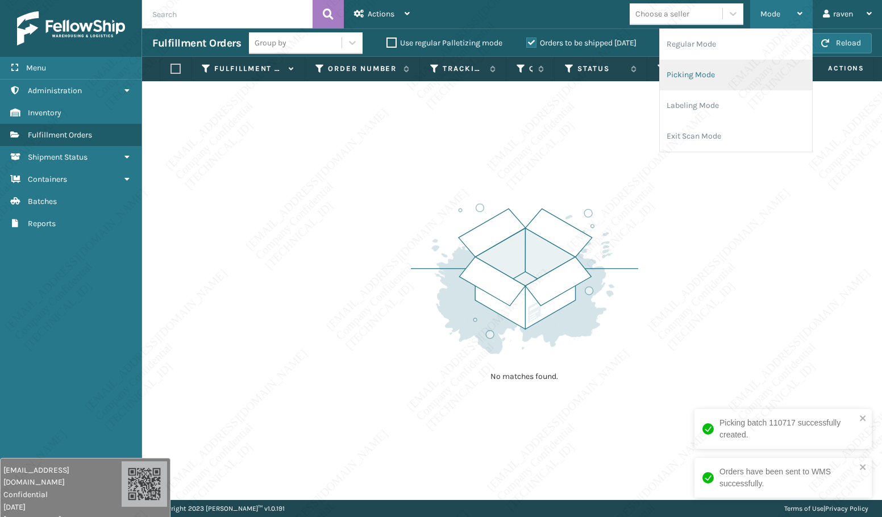
click at [702, 70] on li "Picking Mode" at bounding box center [736, 75] width 152 height 31
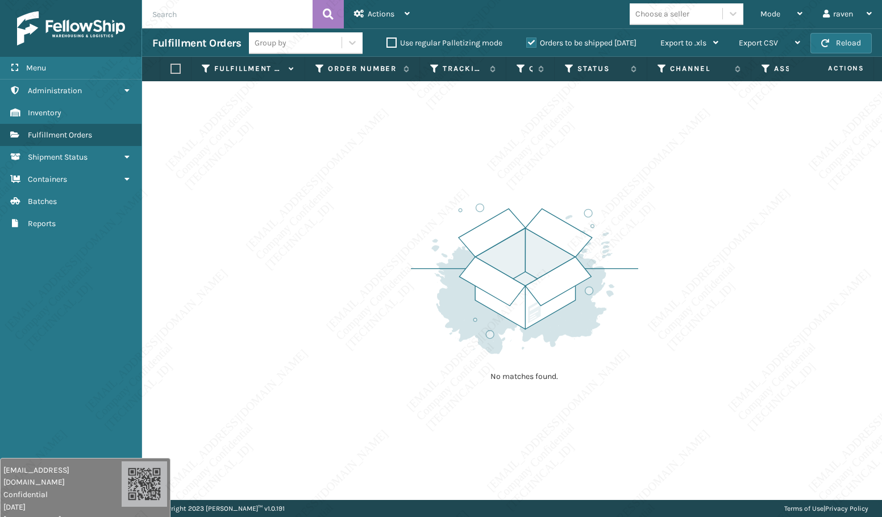
click at [288, 463] on div "No matches found." at bounding box center [512, 290] width 740 height 419
click at [287, 466] on div "No matches found." at bounding box center [512, 290] width 740 height 419
click at [316, 395] on div "No matches found." at bounding box center [512, 290] width 740 height 419
click at [313, 388] on div "No matches found." at bounding box center [512, 290] width 740 height 419
click at [312, 393] on div "No matches found." at bounding box center [512, 290] width 740 height 419
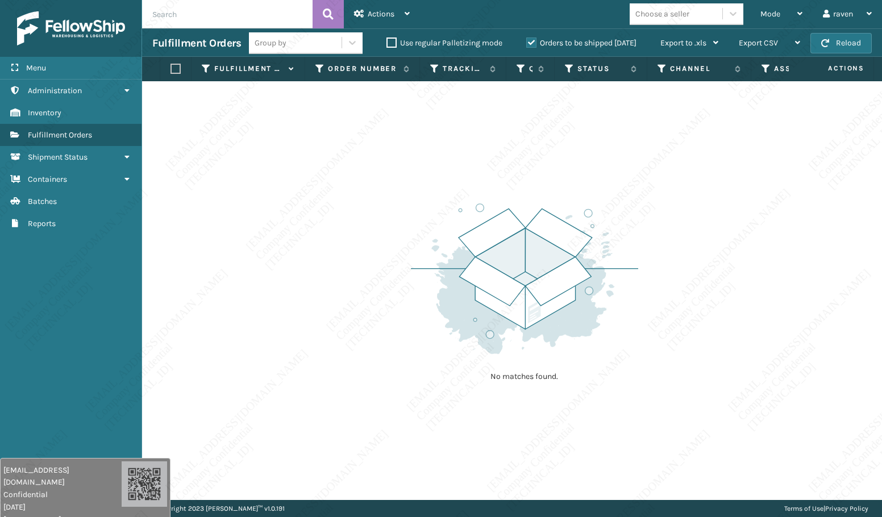
click at [345, 355] on div "No matches found." at bounding box center [512, 290] width 740 height 419
click at [359, 350] on div "No matches found." at bounding box center [512, 290] width 740 height 419
click at [359, 351] on div "No matches found." at bounding box center [512, 290] width 740 height 419
click at [360, 351] on div "No matches found." at bounding box center [512, 290] width 740 height 419
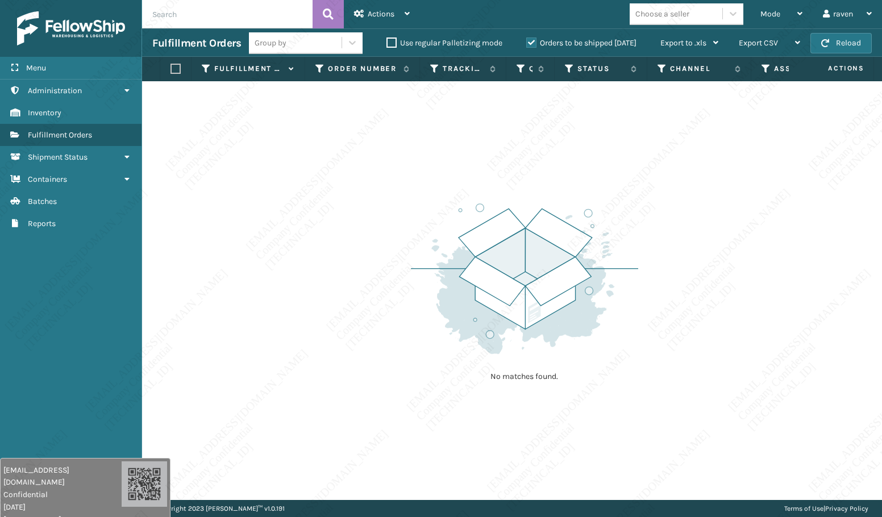
click at [360, 351] on div "No matches found." at bounding box center [512, 290] width 740 height 419
drag, startPoint x: 49, startPoint y: 301, endPoint x: 58, endPoint y: 288, distance: 16.1
click at [56, 291] on div "Menu Shipment Status Administration Shipment Status Inventory Shipment Status F…" at bounding box center [71, 258] width 142 height 517
click at [771, 22] on div "Mode" at bounding box center [782, 14] width 42 height 28
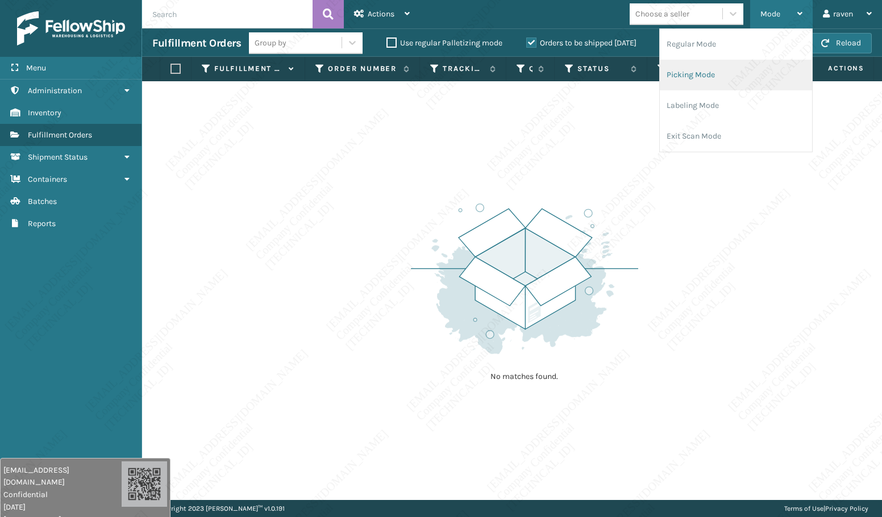
click at [722, 73] on li "Picking Mode" at bounding box center [736, 75] width 152 height 31
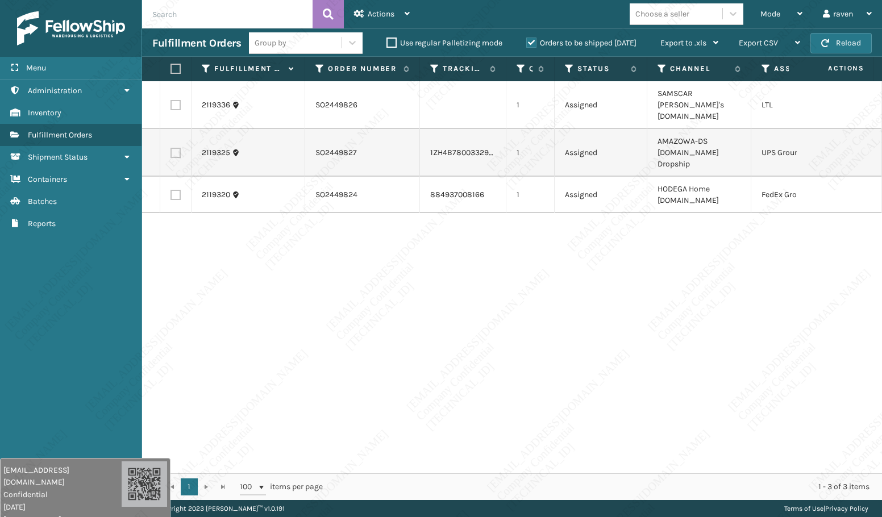
click at [177, 148] on label at bounding box center [176, 153] width 10 height 10
click at [171, 148] on input "checkbox" at bounding box center [171, 151] width 1 height 7
checkbox input "true"
click at [388, 11] on span "Actions" at bounding box center [381, 14] width 27 height 10
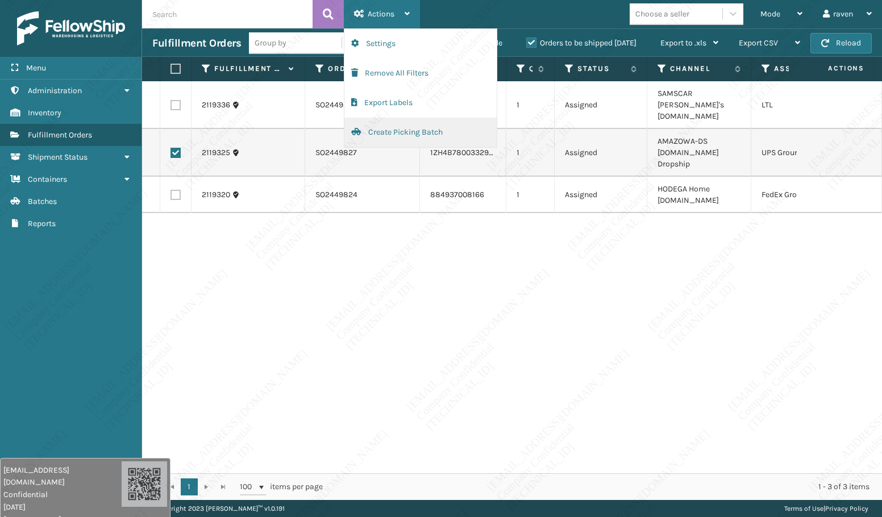
click at [396, 127] on button "Create Picking Batch" at bounding box center [421, 133] width 152 height 30
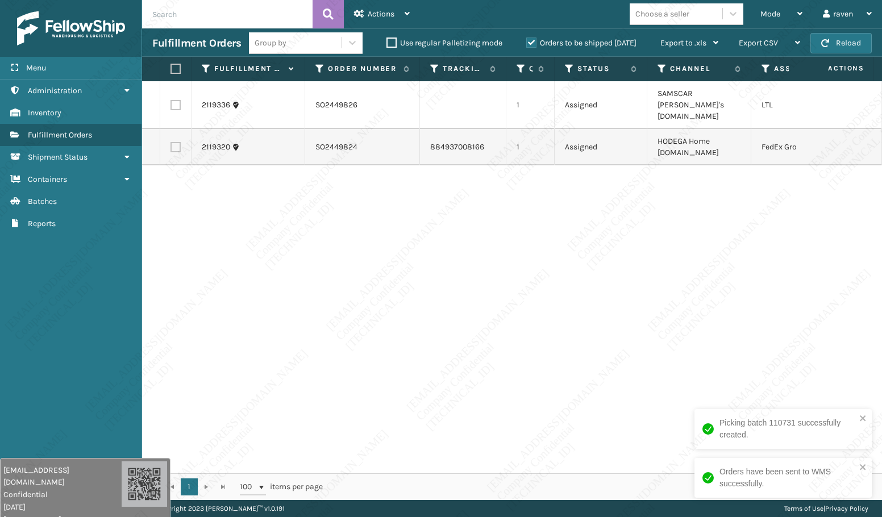
click at [175, 142] on label at bounding box center [176, 147] width 10 height 10
click at [171, 142] on input "checkbox" at bounding box center [171, 145] width 1 height 7
checkbox input "true"
click at [374, 16] on span "Actions" at bounding box center [381, 14] width 27 height 10
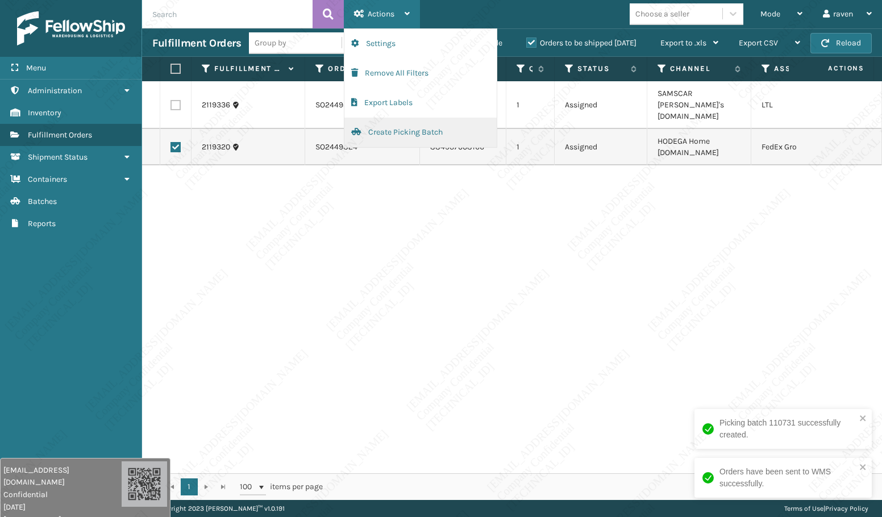
click at [385, 140] on button "Create Picking Batch" at bounding box center [421, 133] width 152 height 30
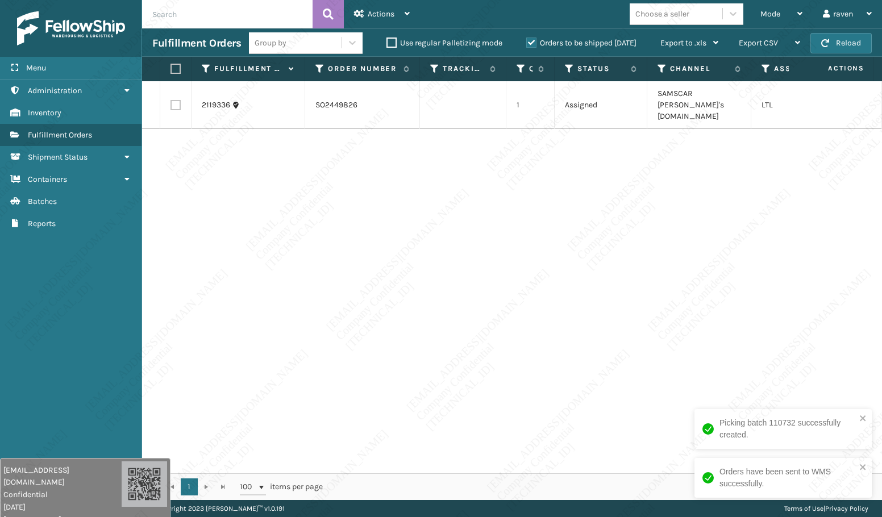
click at [646, 191] on div "2119336 SO2449826 1 Assigned SAMSCAR [PERSON_NAME]'s [DOMAIN_NAME] LTL" at bounding box center [512, 277] width 740 height 392
drag, startPoint x: 696, startPoint y: 92, endPoint x: 699, endPoint y: 105, distance: 14.1
click at [699, 105] on td "SAMSCAR [PERSON_NAME]'s [DOMAIN_NAME]" at bounding box center [700, 105] width 104 height 48
copy td "[PERSON_NAME]'s [DOMAIN_NAME]"
click at [177, 72] on label at bounding box center [174, 69] width 7 height 10
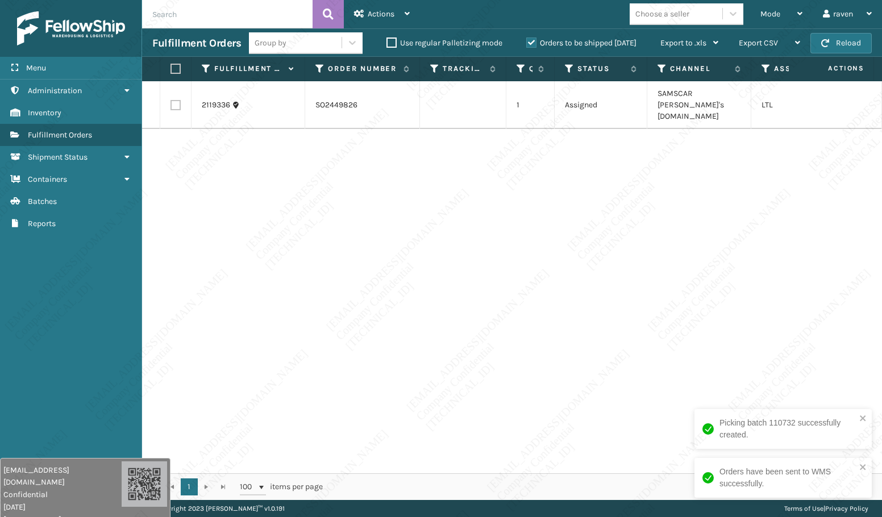
click at [171, 72] on input "checkbox" at bounding box center [171, 68] width 1 height 7
checkbox input "true"
click at [395, 19] on div "Actions" at bounding box center [382, 14] width 56 height 28
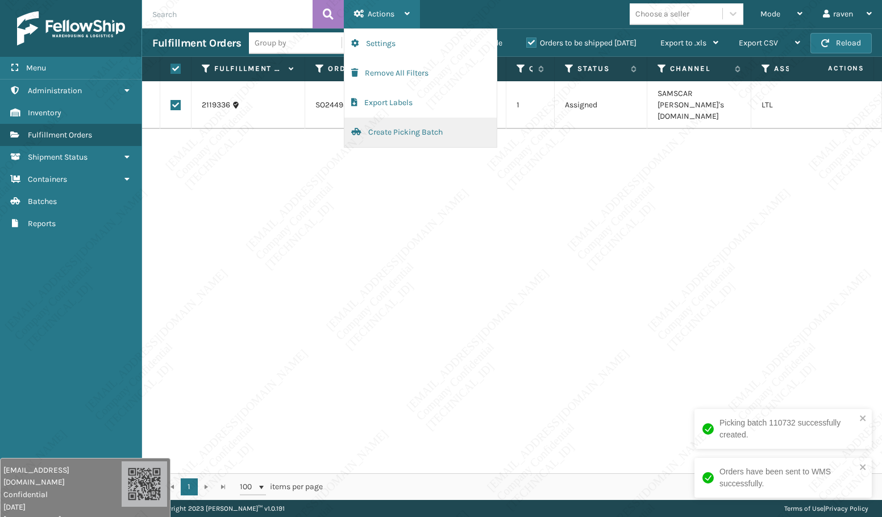
click at [378, 132] on button "Create Picking Batch" at bounding box center [421, 133] width 152 height 30
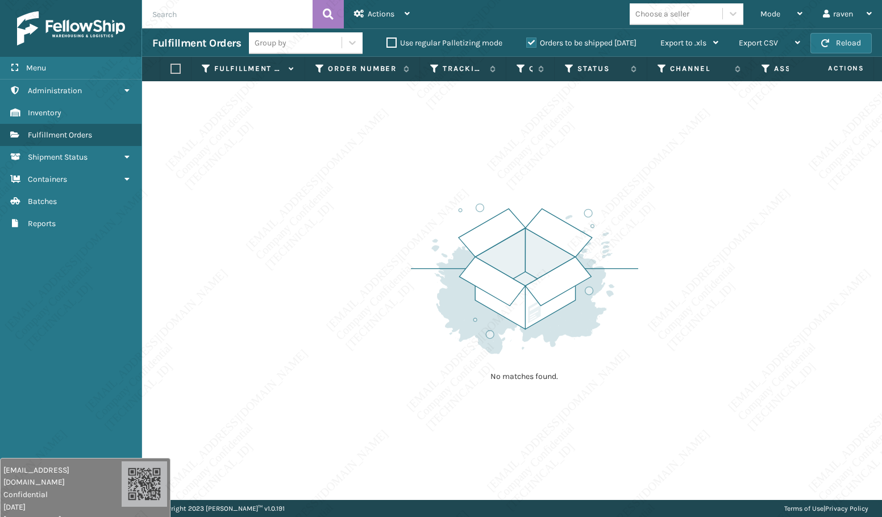
click at [503, 188] on div "No matches found." at bounding box center [524, 292] width 227 height 210
click at [374, 314] on div "No matches found." at bounding box center [512, 290] width 740 height 419
